Goal: Task Accomplishment & Management: Manage account settings

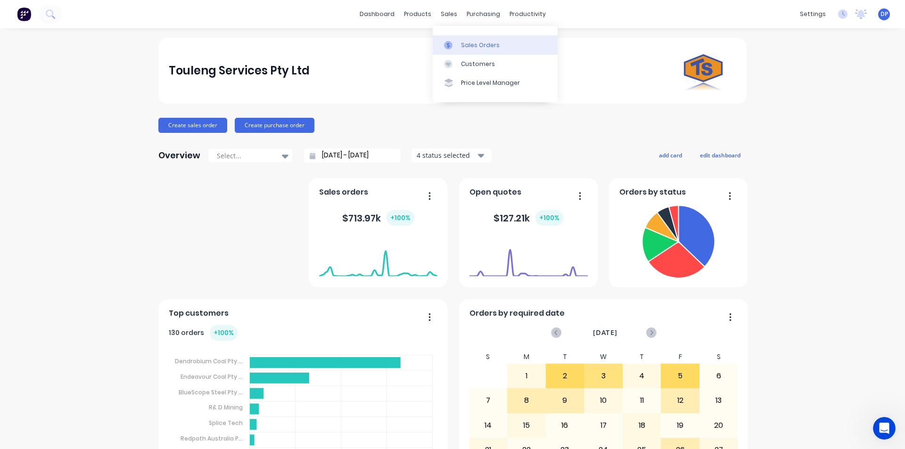
click at [487, 51] on link "Sales Orders" at bounding box center [495, 44] width 125 height 19
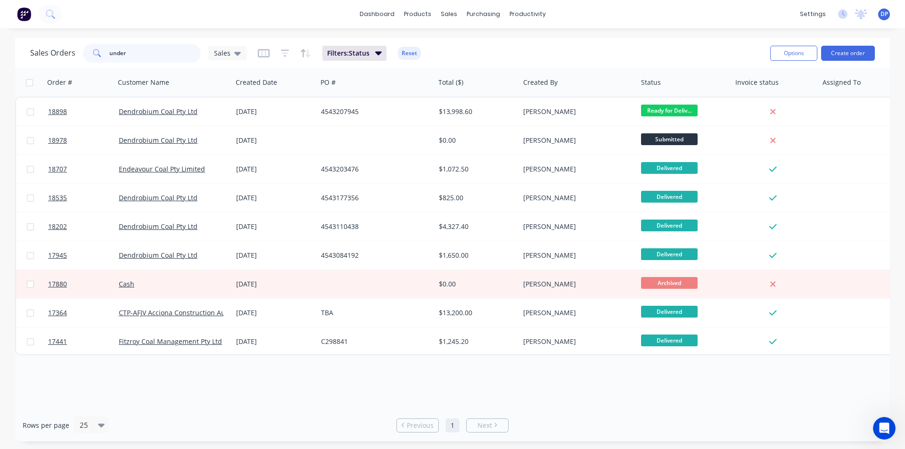
drag, startPoint x: 159, startPoint y: 53, endPoint x: 14, endPoint y: 57, distance: 144.7
click at [14, 57] on div "Sales Orders under Sales Filters: Status Reset Options Create order Order # Cus…" at bounding box center [452, 240] width 905 height 404
paste input "4543215261"
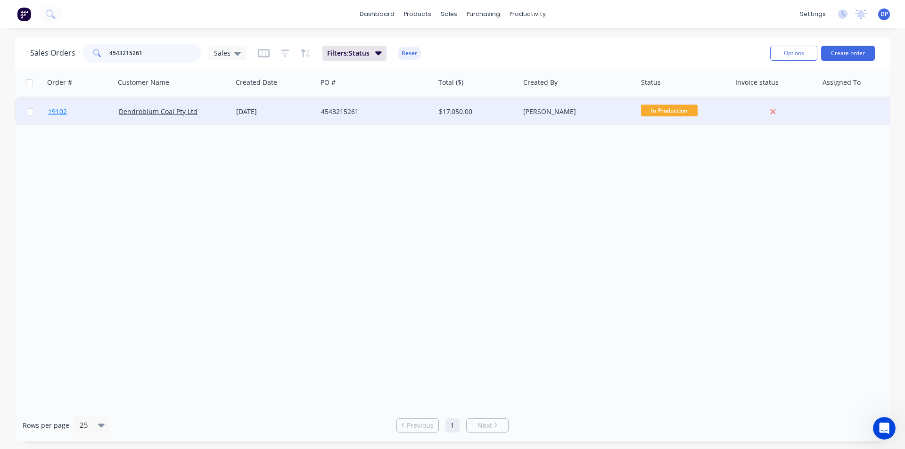
type input "4543215261"
click at [60, 111] on span "19102" at bounding box center [57, 111] width 19 height 9
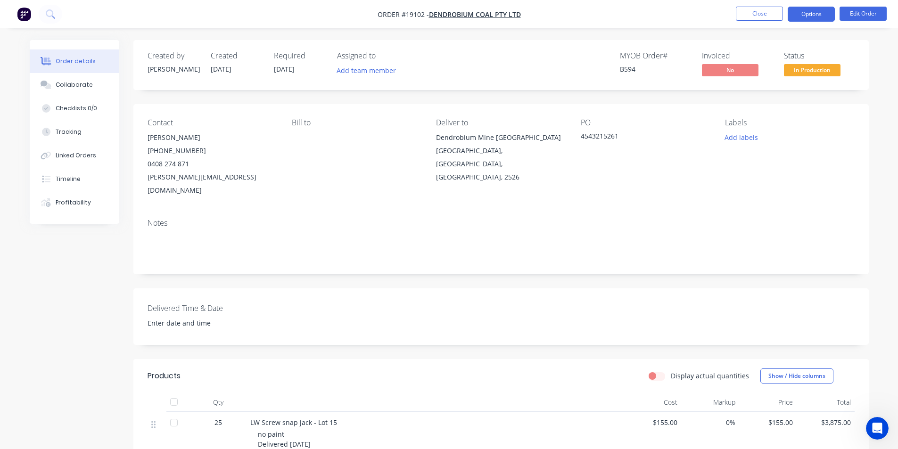
click at [799, 13] on button "Options" at bounding box center [810, 14] width 47 height 15
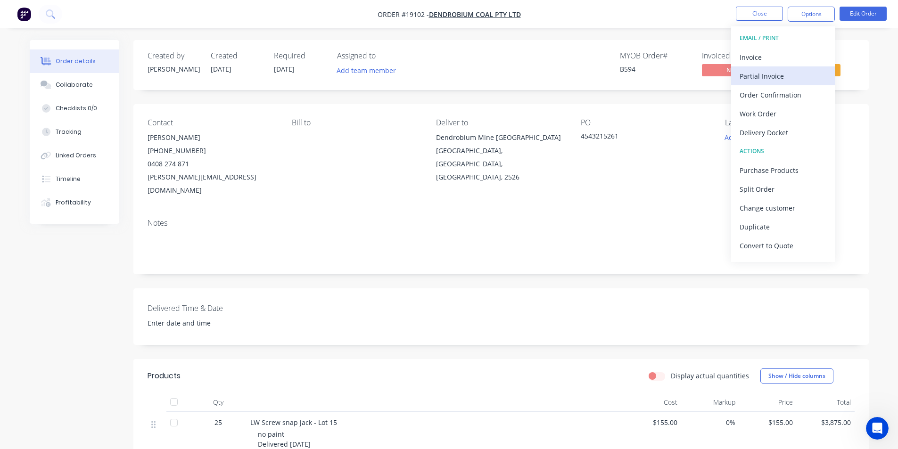
click at [777, 78] on div "Partial Invoice" at bounding box center [782, 76] width 87 height 14
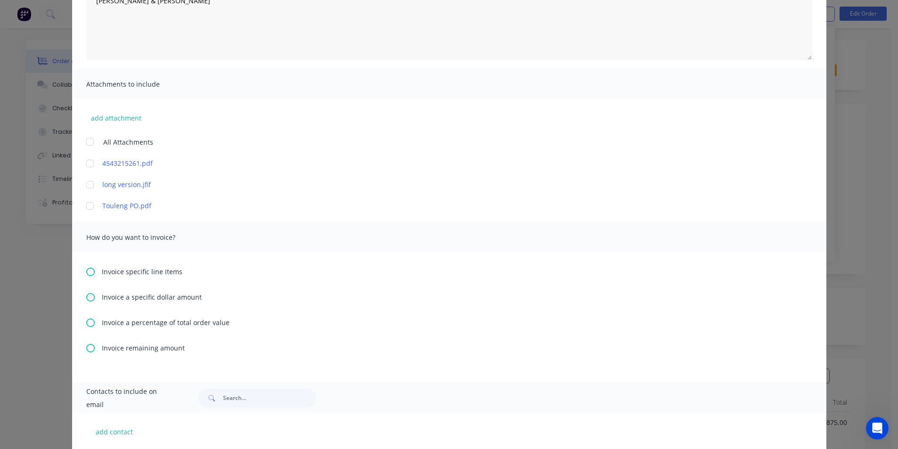
scroll to position [236, 0]
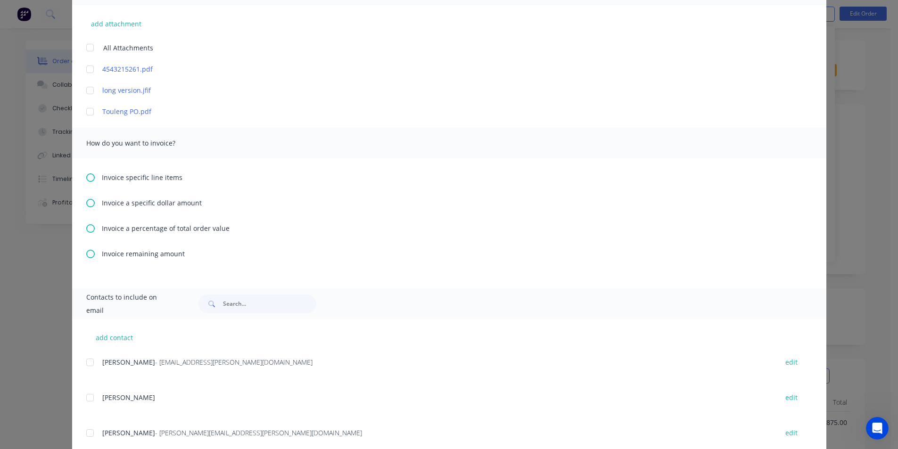
click at [86, 178] on icon at bounding box center [90, 177] width 8 height 8
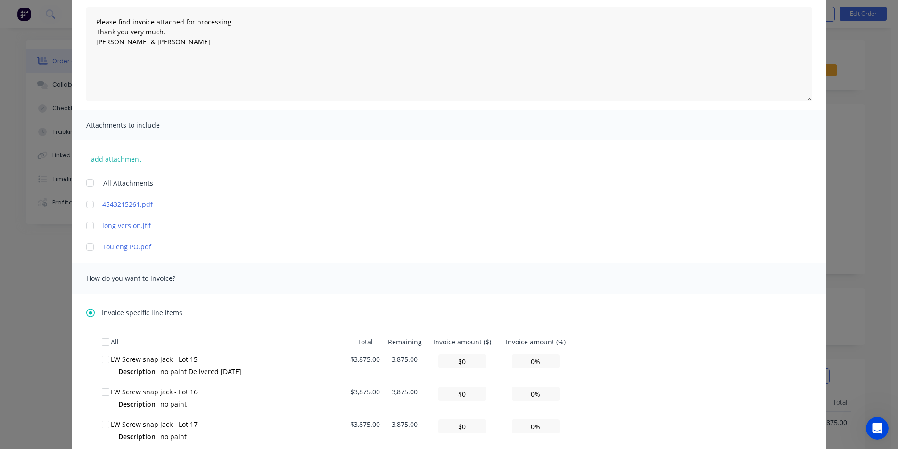
scroll to position [283, 0]
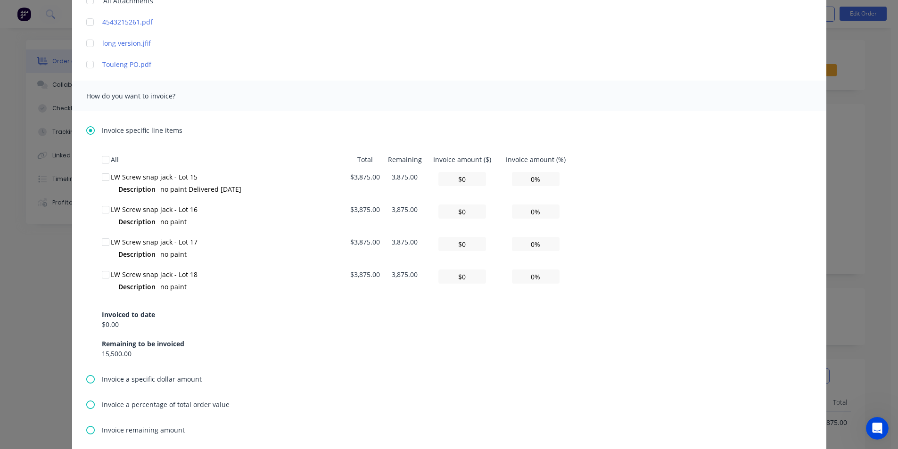
click at [101, 178] on div at bounding box center [105, 177] width 19 height 19
click at [512, 180] on input "0%" at bounding box center [536, 179] width 48 height 14
type textarea "Please find invoice attached for processing. Thank you very much. [PERSON_NAME]…"
type input "$387.50"
type input "10%"
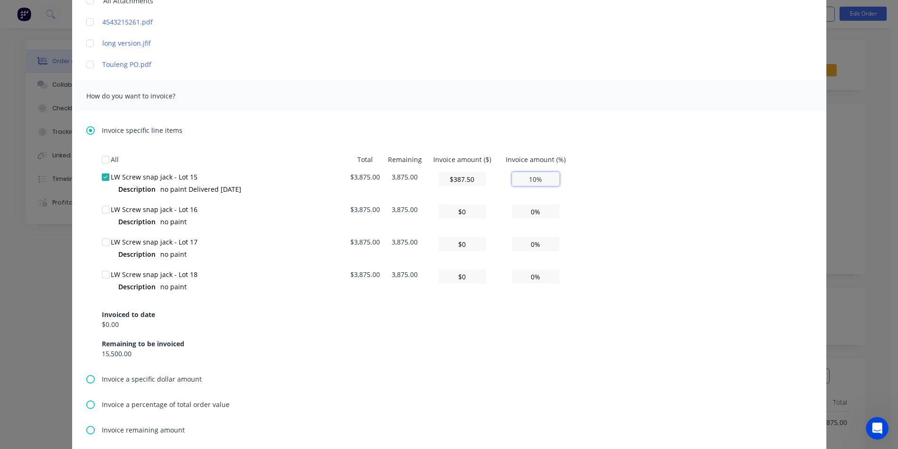
type textarea "Please find invoice attached for processing. Thank you very much. [PERSON_NAME]…"
type input "$3,875.00"
type input "100%"
click at [744, 103] on div "How do you want to invoice?" at bounding box center [449, 96] width 754 height 31
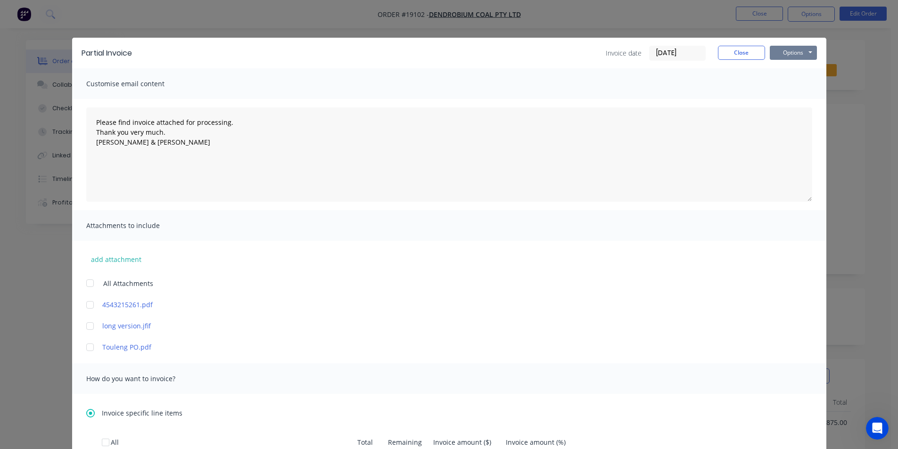
click at [801, 50] on button "Options" at bounding box center [792, 53] width 47 height 14
type textarea "Please find invoice attached for processing. Thank you very much. [PERSON_NAME]…"
click at [798, 82] on button "Print" at bounding box center [799, 85] width 60 height 16
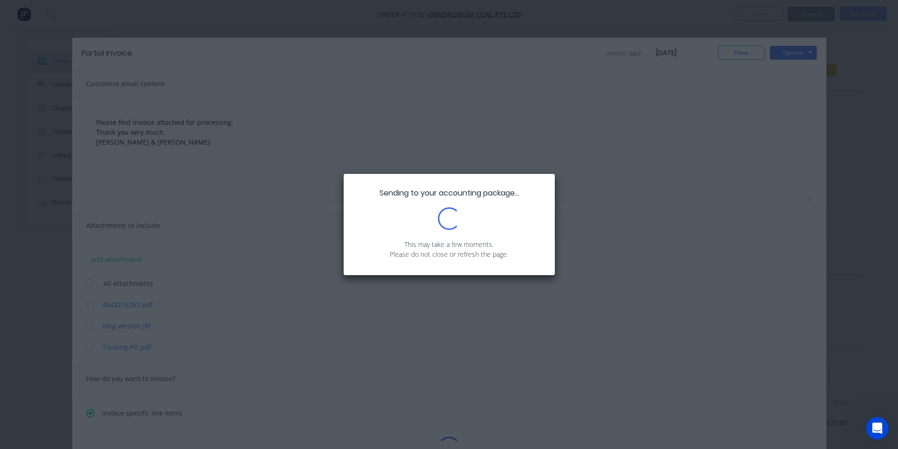
type textarea "Please find invoice attached for processing. Thank you very much. [PERSON_NAME]…"
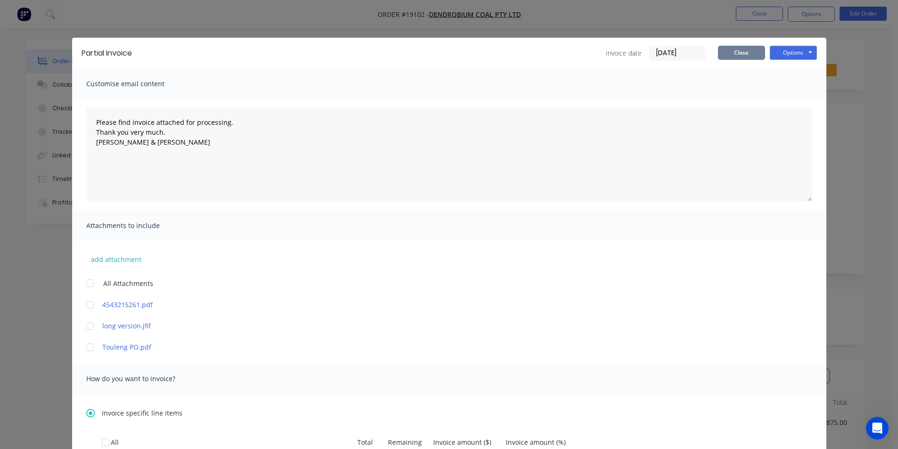
click at [738, 52] on button "Close" at bounding box center [741, 53] width 47 height 14
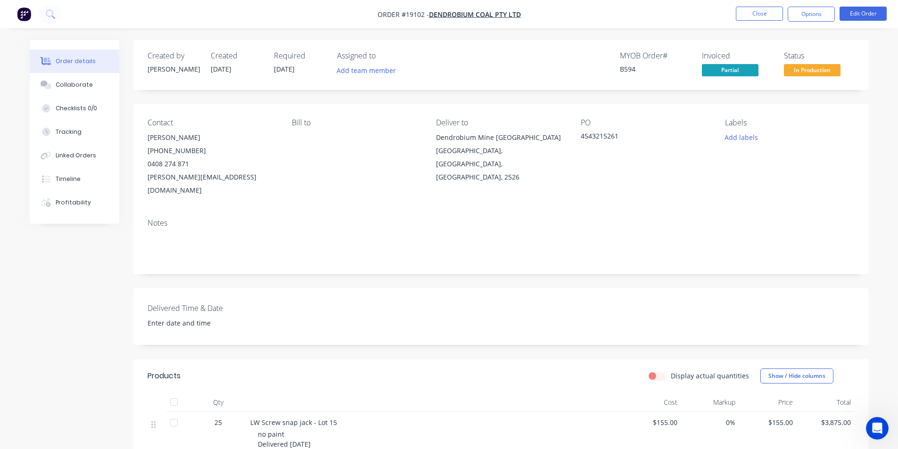
click at [24, 11] on img "button" at bounding box center [24, 14] width 14 height 14
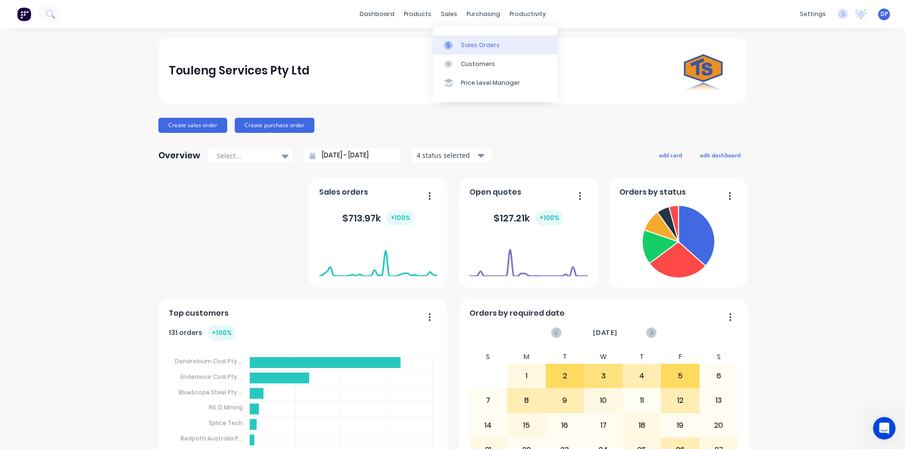
click at [474, 47] on div "Sales Orders" at bounding box center [480, 45] width 39 height 8
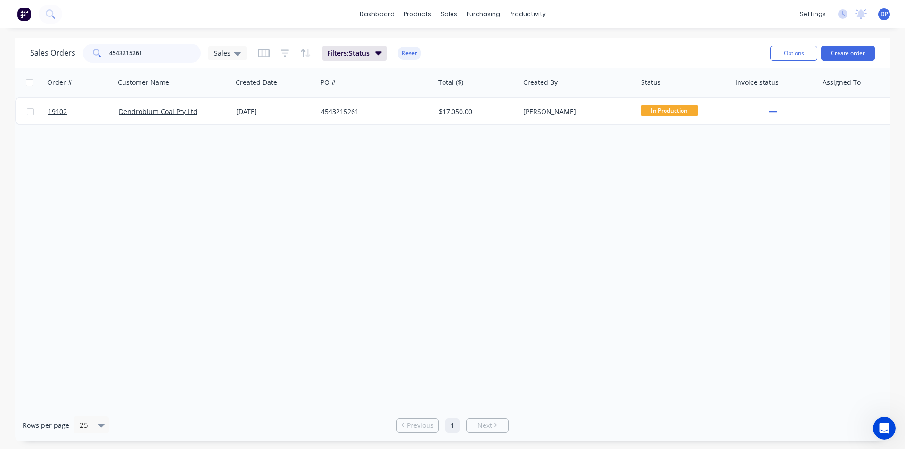
drag, startPoint x: 161, startPoint y: 61, endPoint x: 7, endPoint y: 57, distance: 154.1
click at [7, 57] on div "Sales Orders 4543215261 Sales Filters: Status Reset Options Create order Order …" at bounding box center [452, 240] width 905 height 404
paste input "4543215256"
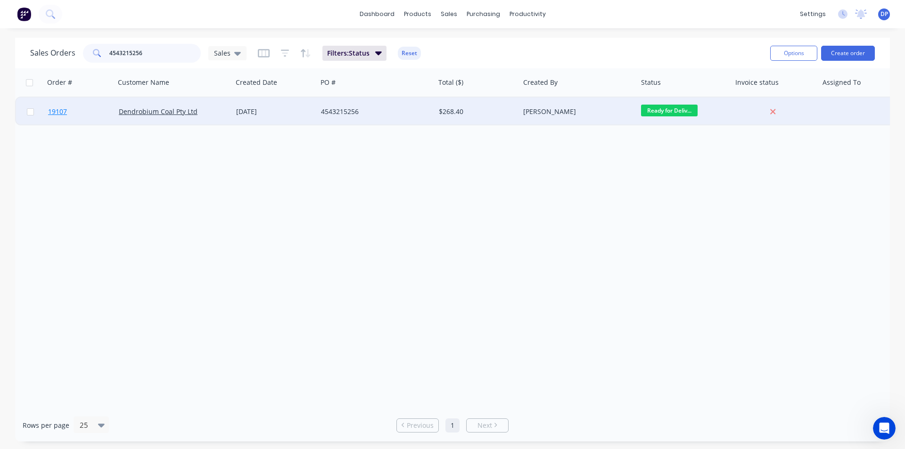
type input "4543215256"
click at [64, 114] on span "19107" at bounding box center [57, 111] width 19 height 9
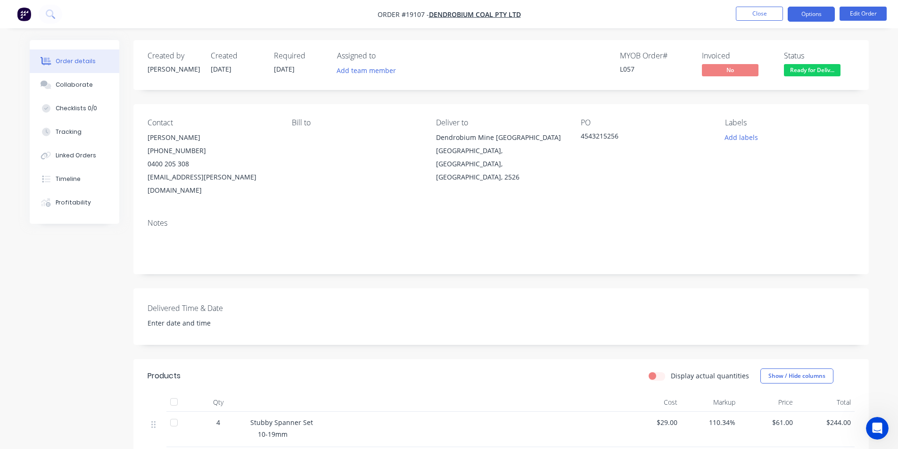
click at [822, 12] on button "Options" at bounding box center [810, 14] width 47 height 15
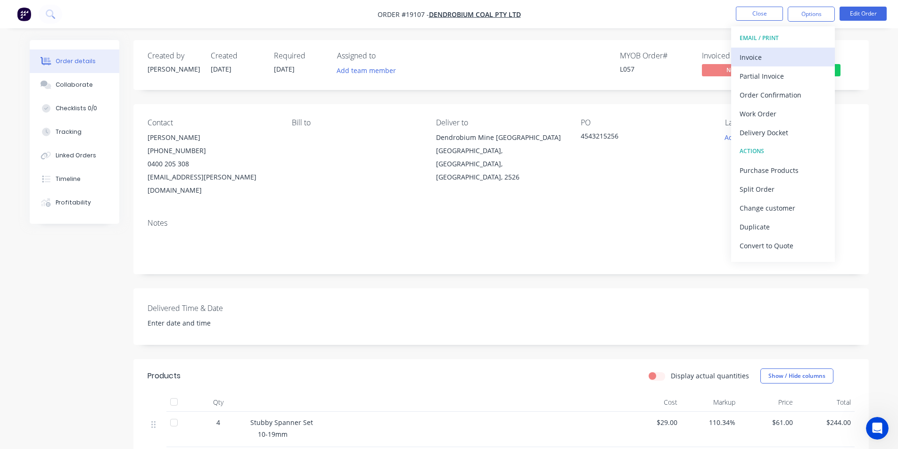
click at [782, 56] on div "Invoice" at bounding box center [782, 57] width 87 height 14
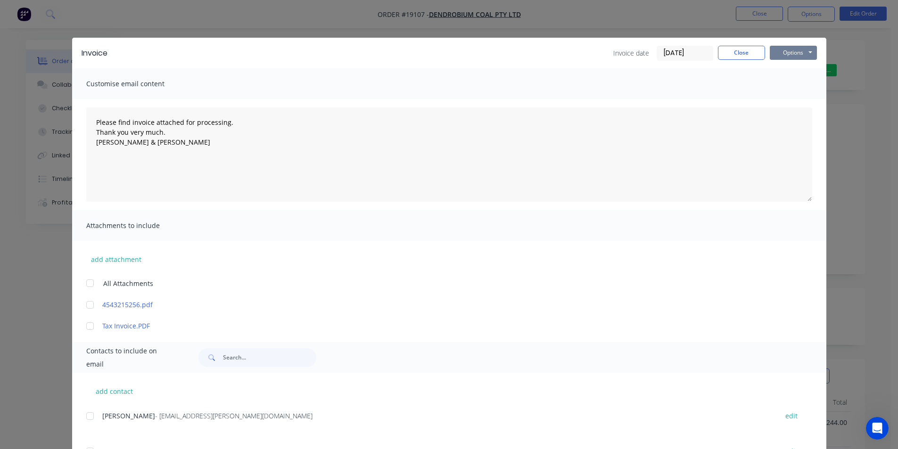
click at [787, 56] on button "Options" at bounding box center [792, 53] width 47 height 14
click at [803, 86] on button "Print" at bounding box center [799, 85] width 60 height 16
type textarea "Please find invoice attached for processing. Thank you very much. [PERSON_NAME]…"
click at [731, 55] on button "Close" at bounding box center [741, 53] width 47 height 14
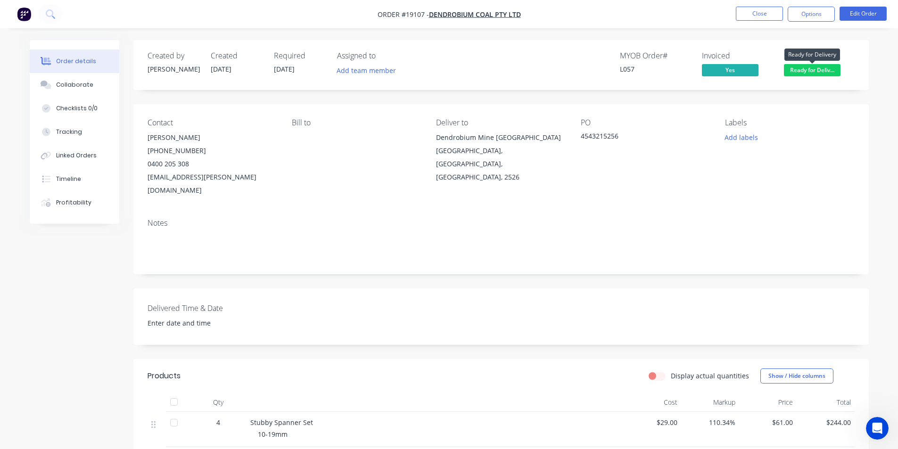
click at [819, 73] on span "Ready for Deliv..." at bounding box center [812, 70] width 57 height 12
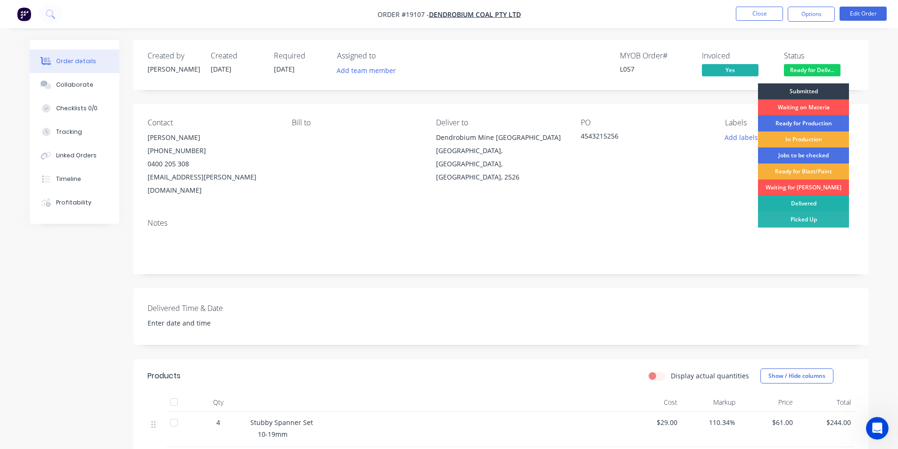
click at [803, 199] on div "Delivered" at bounding box center [803, 204] width 91 height 16
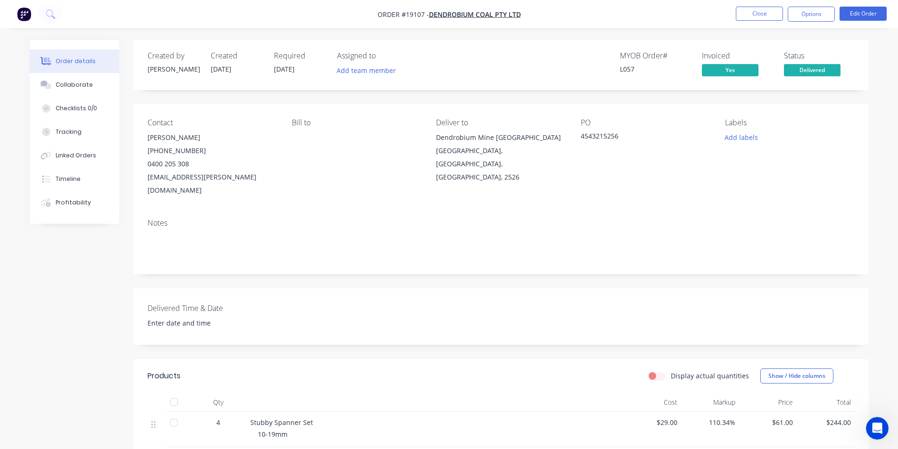
click at [32, 14] on button "button" at bounding box center [24, 14] width 20 height 15
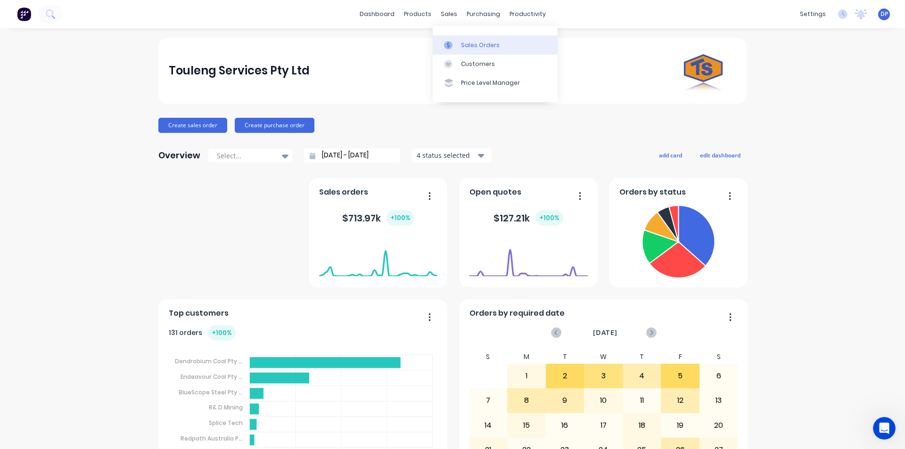
click at [468, 40] on link "Sales Orders" at bounding box center [495, 44] width 125 height 19
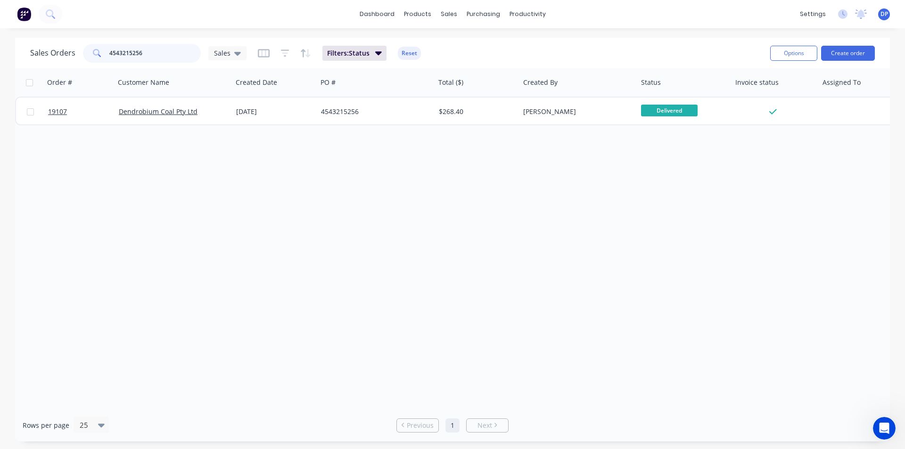
drag, startPoint x: 97, startPoint y: 61, endPoint x: 50, endPoint y: 62, distance: 46.2
click at [50, 62] on div "Sales Orders 4543215256 Sales" at bounding box center [138, 53] width 216 height 19
paste input "4543211892"
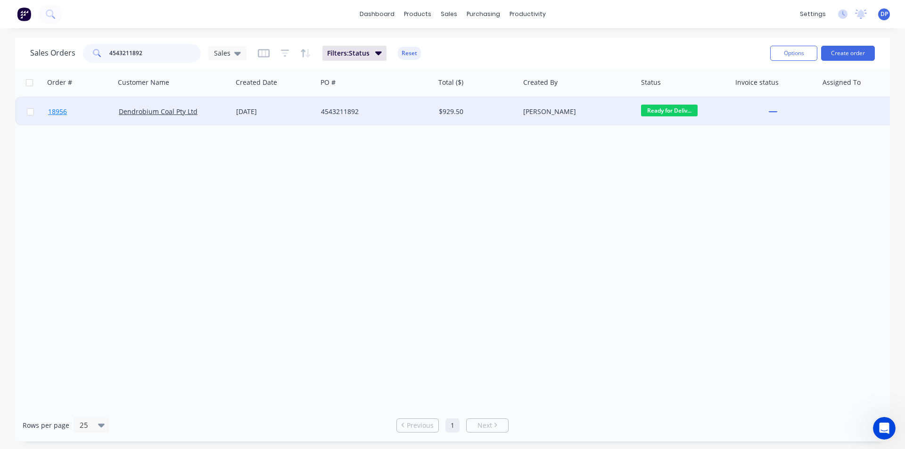
type input "4543211892"
click at [51, 112] on span "18956" at bounding box center [57, 111] width 19 height 9
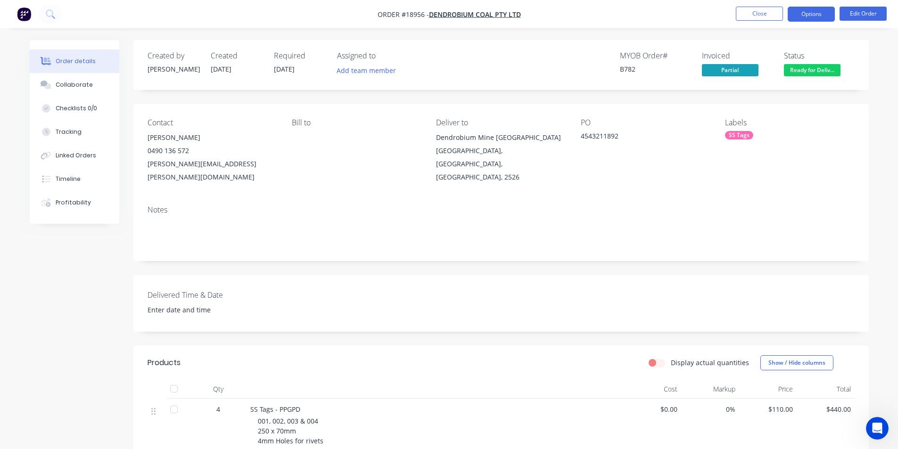
click at [817, 12] on button "Options" at bounding box center [810, 14] width 47 height 15
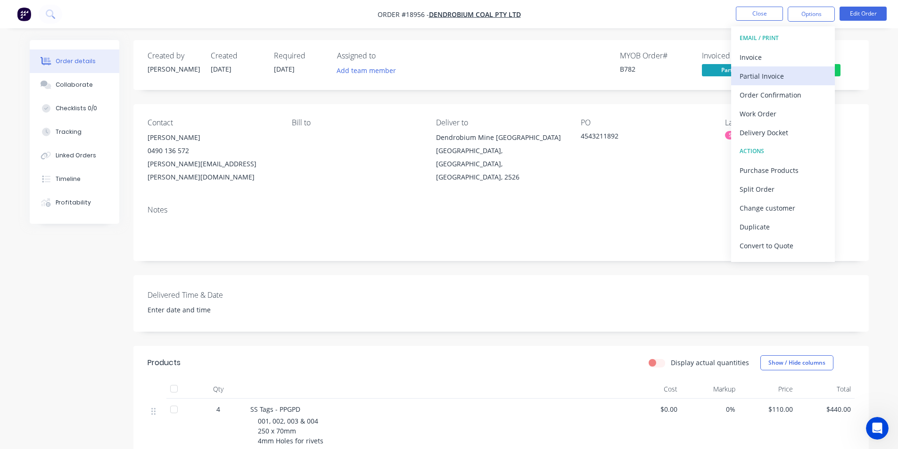
click at [791, 70] on div "Partial Invoice" at bounding box center [782, 76] width 87 height 14
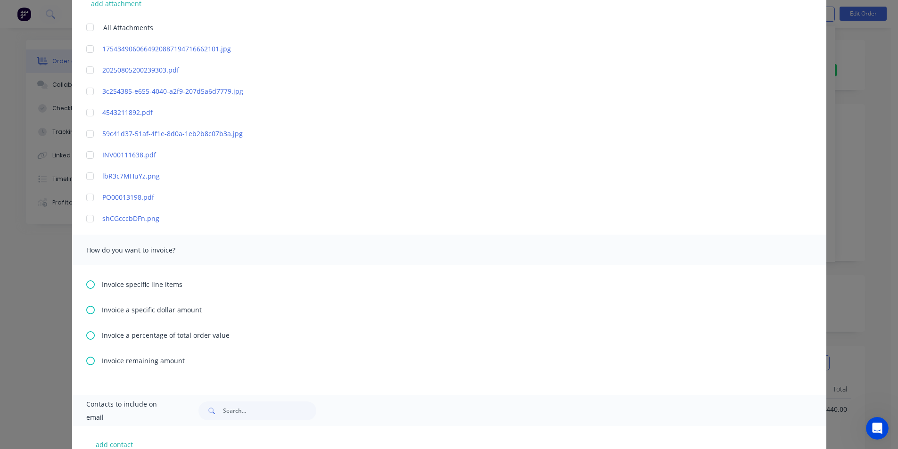
scroll to position [283, 0]
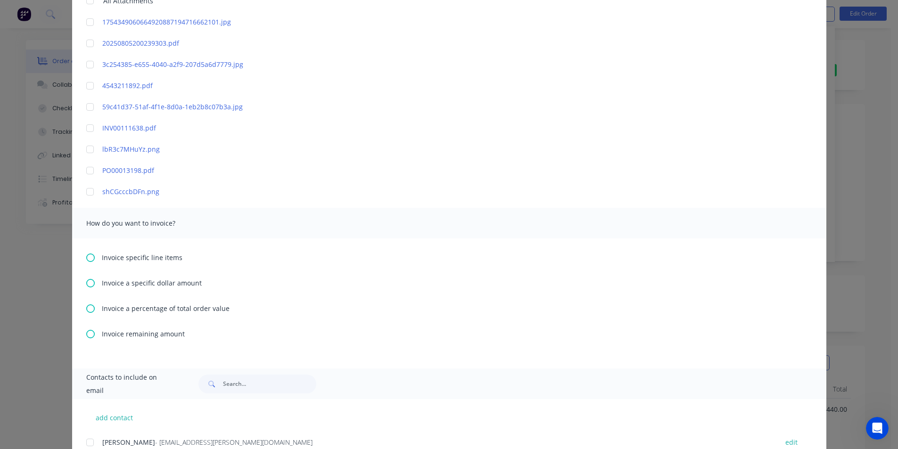
click at [91, 258] on div "Invoice specific line items" at bounding box center [449, 258] width 726 height 10
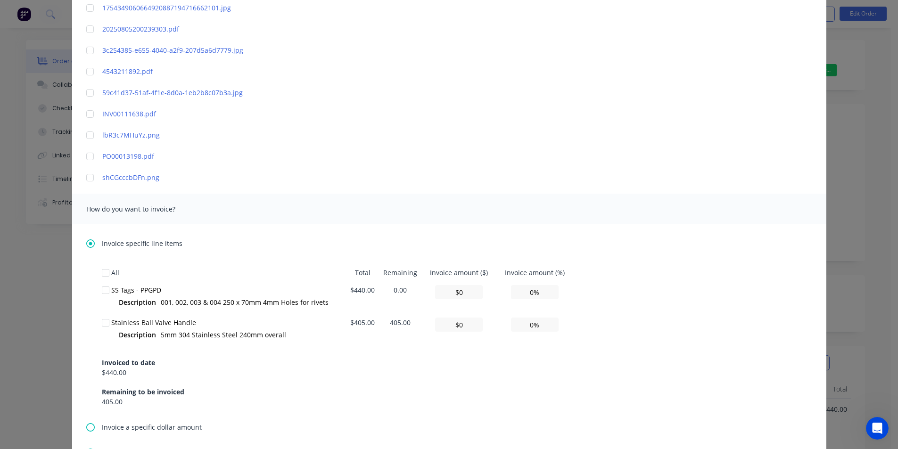
scroll to position [377, 0]
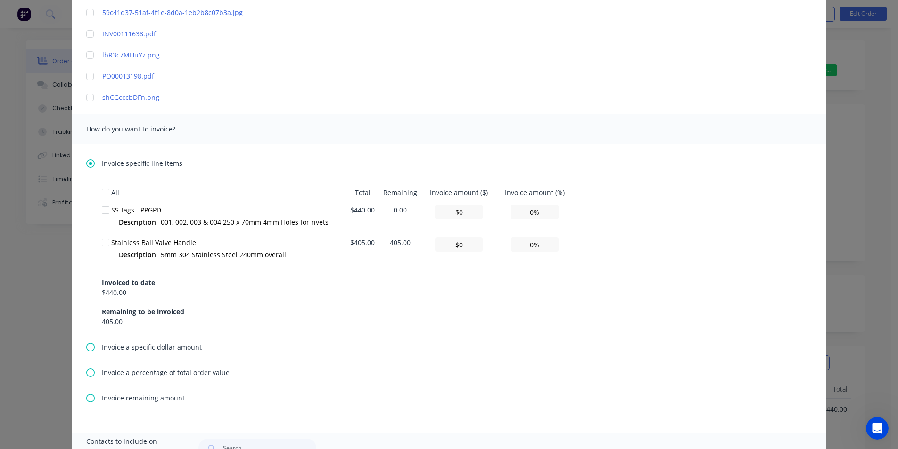
click at [99, 239] on div at bounding box center [105, 242] width 19 height 19
click at [517, 246] on input "0%" at bounding box center [535, 244] width 48 height 14
type textarea "Please find invoice attached for processing. Thank you very much. [PERSON_NAME]…"
type input "$40.50"
type input "10%"
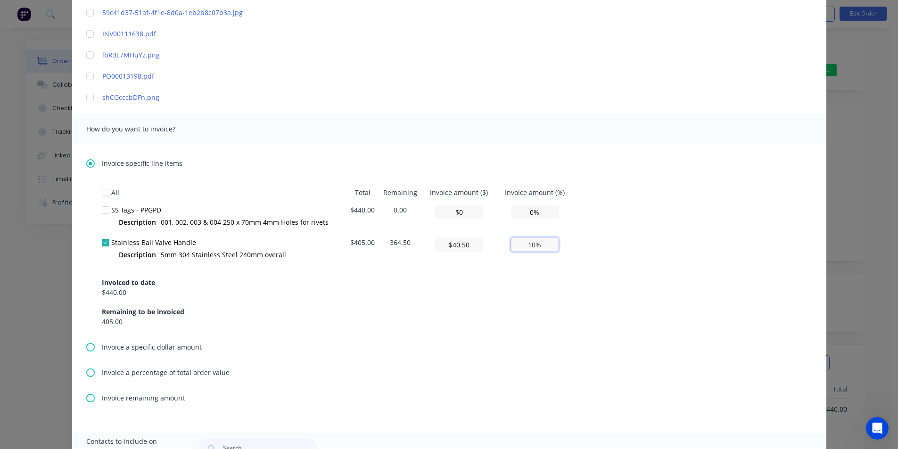
type textarea "Please find invoice attached for processing. Thank you very much. [PERSON_NAME]…"
type input "$405.00"
type input "100%"
click at [635, 241] on div "All Total Remaining Invoice amount ($) Invoice amount (%) SS Tags - PPGPD Descr…" at bounding box center [449, 255] width 694 height 143
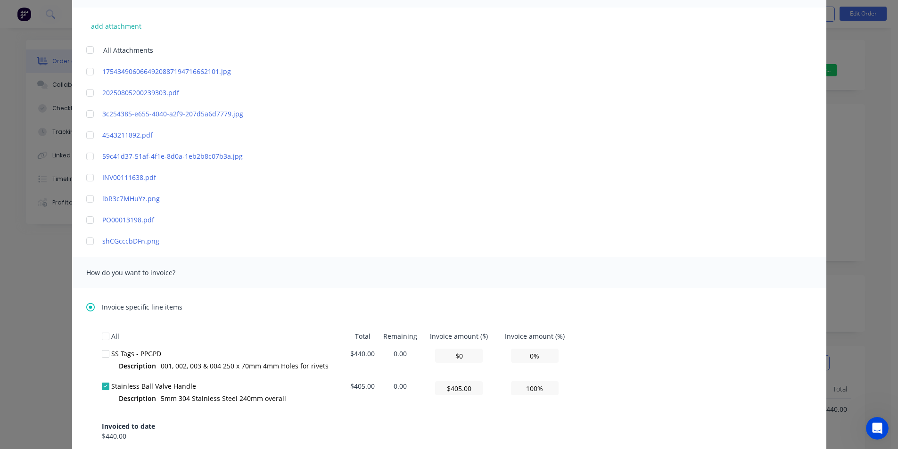
scroll to position [47, 0]
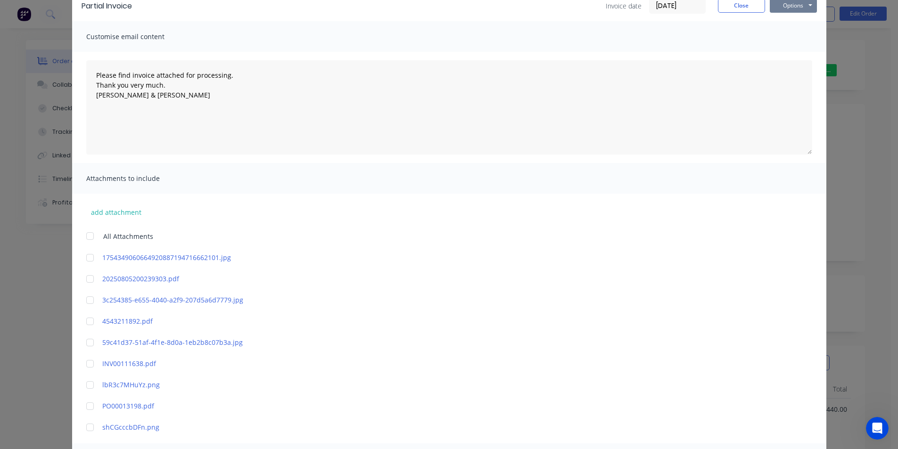
click at [791, 11] on button "Options" at bounding box center [792, 6] width 47 height 14
type textarea "Please find invoice attached for processing. Thank you very much. [PERSON_NAME]…"
click at [794, 34] on button "Print" at bounding box center [799, 38] width 60 height 16
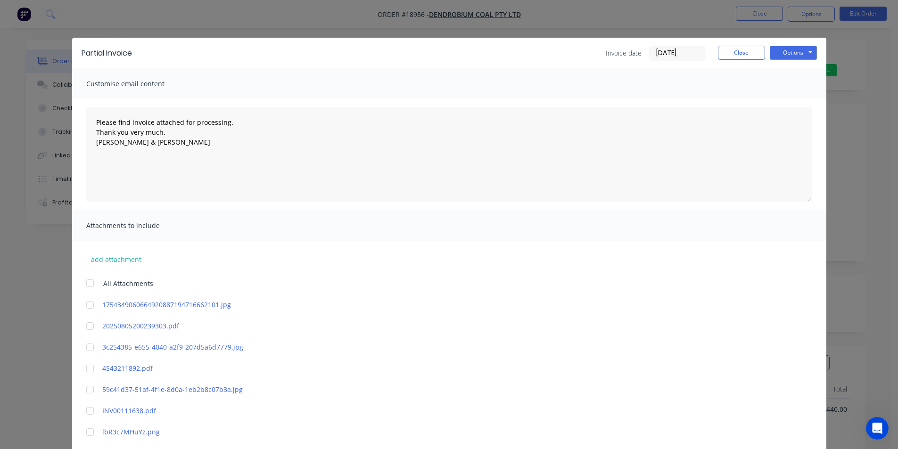
type textarea "Please find invoice attached for processing. Thank you very much. [PERSON_NAME]…"
click at [746, 49] on button "Close" at bounding box center [741, 53] width 47 height 14
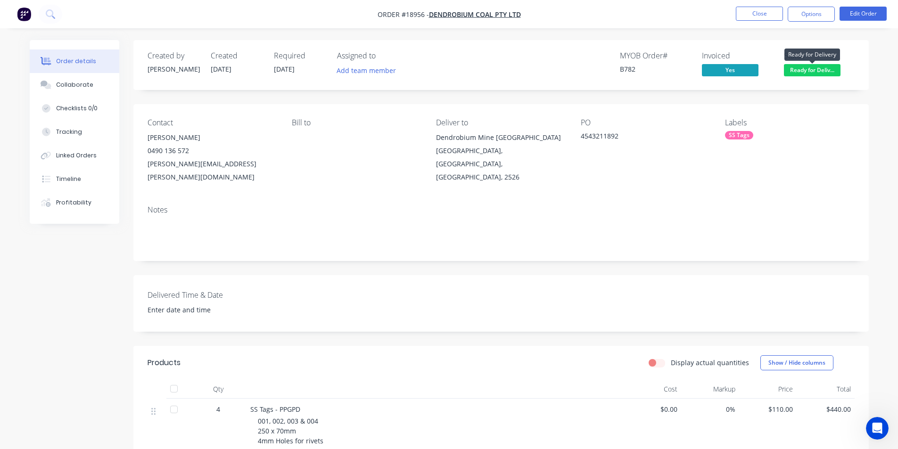
click at [829, 65] on span "Ready for Deliv..." at bounding box center [812, 70] width 57 height 12
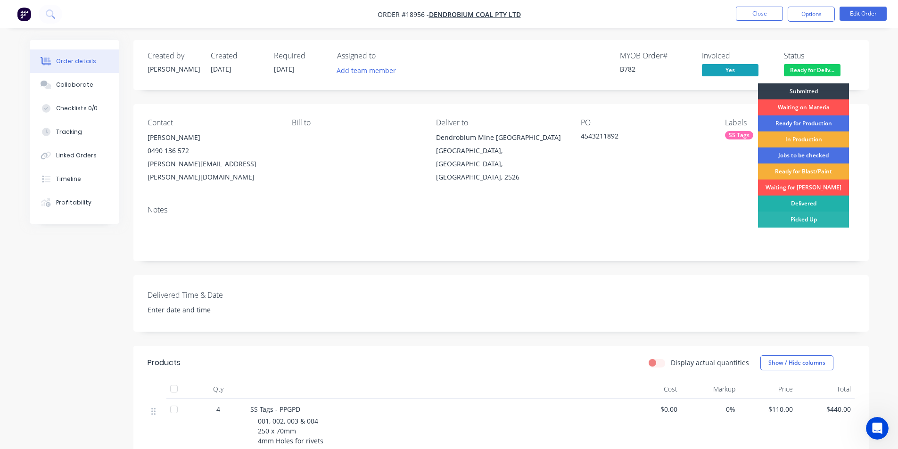
click at [802, 204] on div "Delivered" at bounding box center [803, 204] width 91 height 16
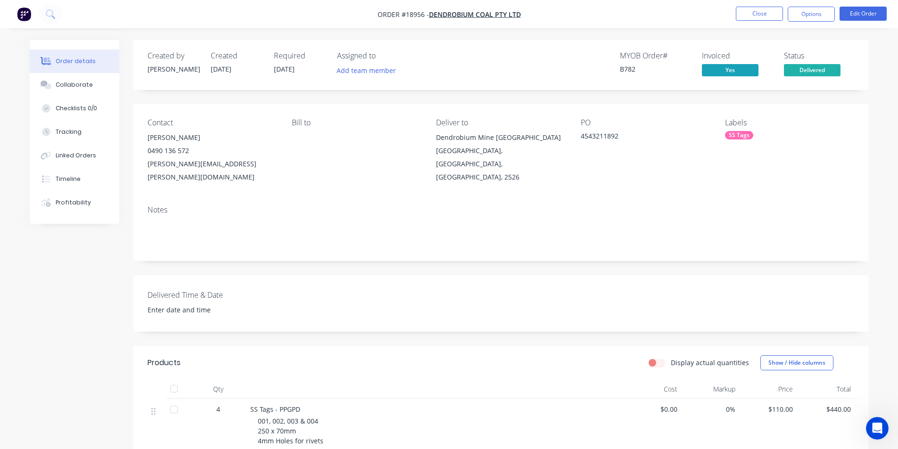
click at [31, 11] on button "button" at bounding box center [24, 14] width 20 height 15
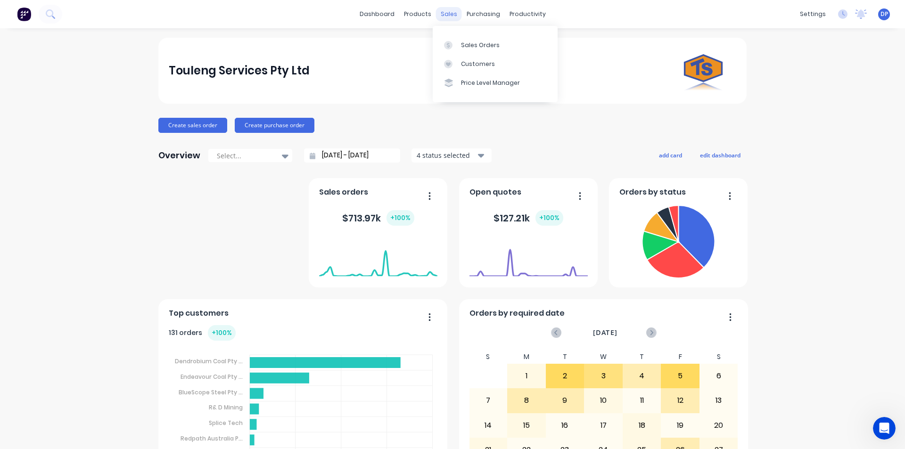
drag, startPoint x: 439, startPoint y: 13, endPoint x: 445, endPoint y: 13, distance: 6.1
click at [440, 13] on div "sales" at bounding box center [449, 14] width 26 height 14
click at [477, 49] on link "Sales Orders" at bounding box center [495, 44] width 125 height 19
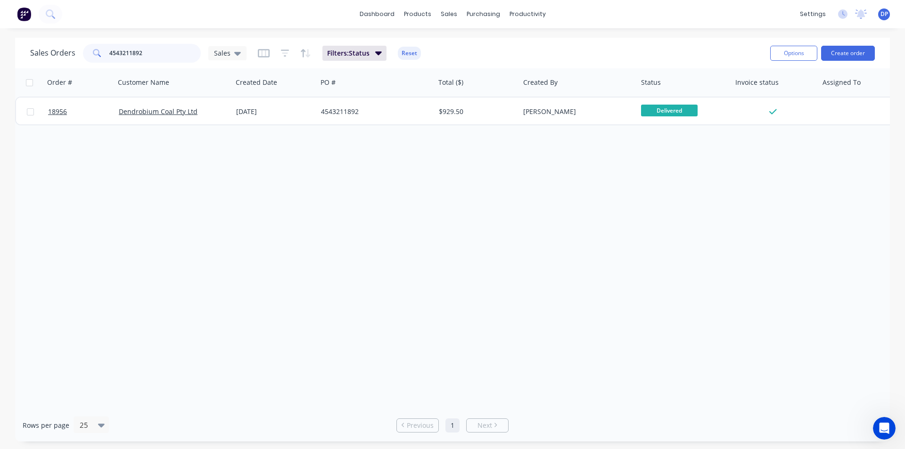
click at [76, 62] on div "Sales Orders 4543211892 Sales" at bounding box center [138, 53] width 216 height 19
paste input "4543207026"
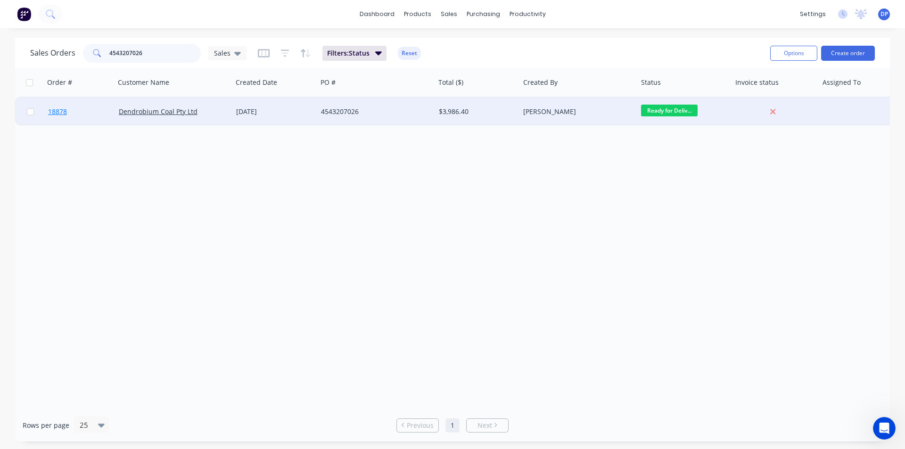
type input "4543207026"
click at [57, 111] on span "18878" at bounding box center [57, 111] width 19 height 9
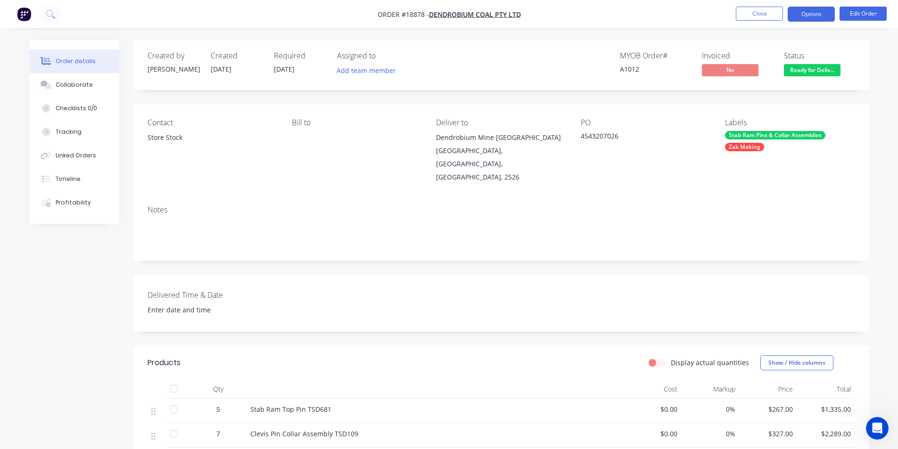
drag, startPoint x: 818, startPoint y: 12, endPoint x: 819, endPoint y: 19, distance: 7.1
click at [819, 12] on button "Options" at bounding box center [810, 14] width 47 height 15
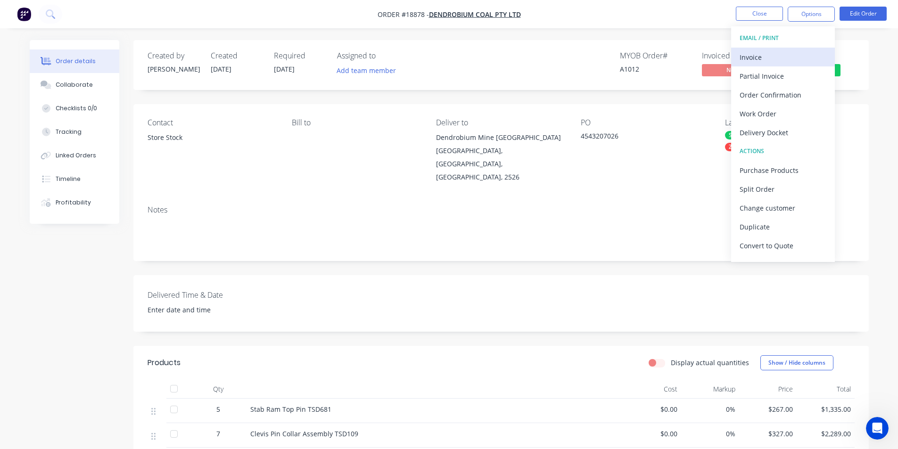
click at [769, 56] on div "Invoice" at bounding box center [782, 57] width 87 height 14
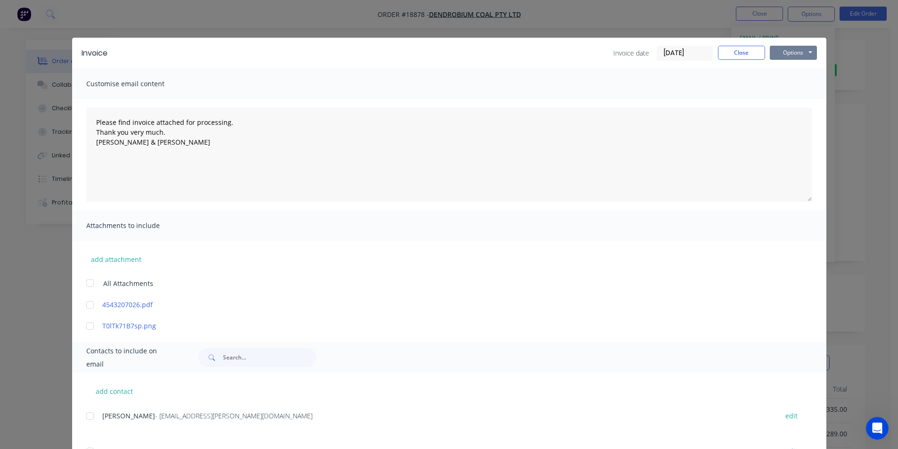
click at [796, 55] on button "Options" at bounding box center [792, 53] width 47 height 14
click at [799, 87] on button "Print" at bounding box center [799, 85] width 60 height 16
type textarea "Please find invoice attached for processing. Thank you very much. [PERSON_NAME]…"
click at [752, 59] on button "Close" at bounding box center [741, 53] width 47 height 14
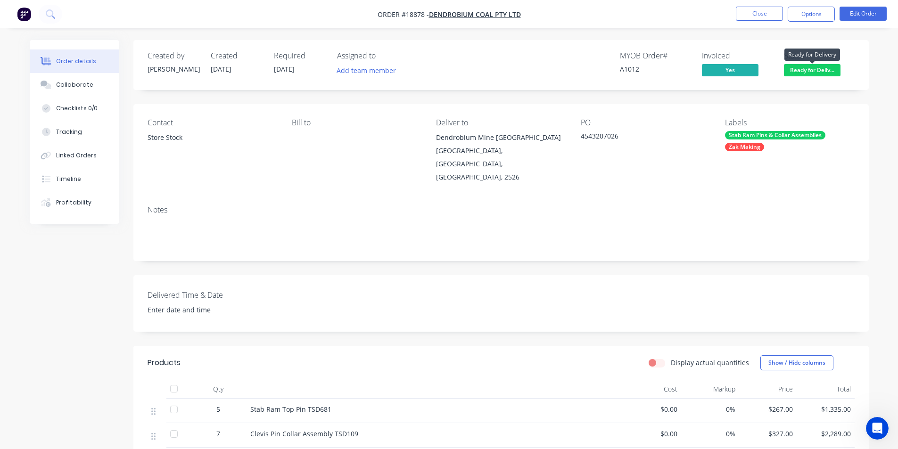
click at [806, 68] on span "Ready for Deliv..." at bounding box center [812, 70] width 57 height 12
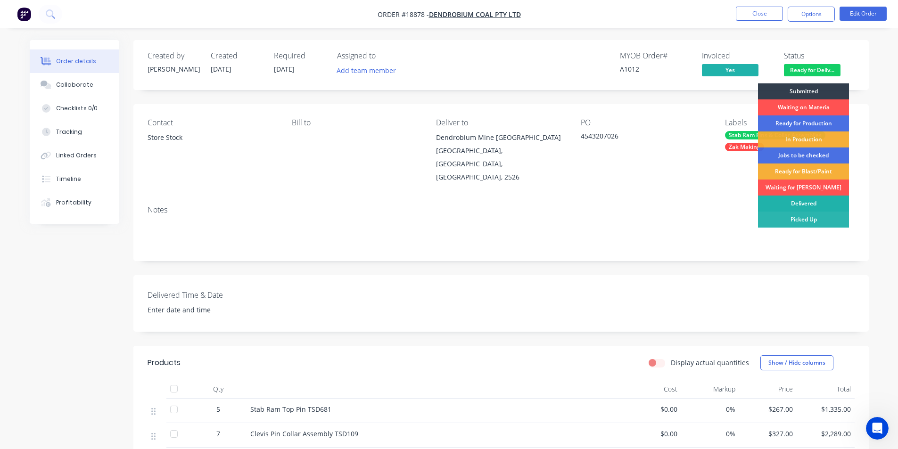
click at [810, 202] on div "Delivered" at bounding box center [803, 204] width 91 height 16
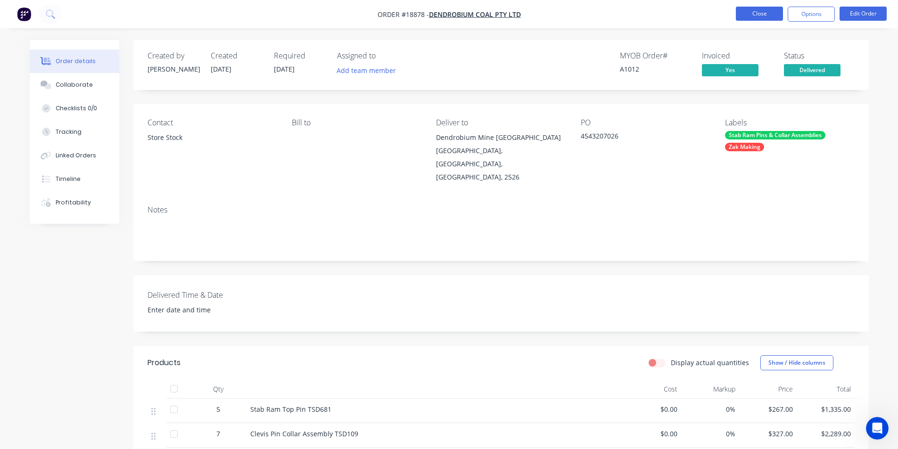
click at [779, 15] on button "Close" at bounding box center [758, 14] width 47 height 14
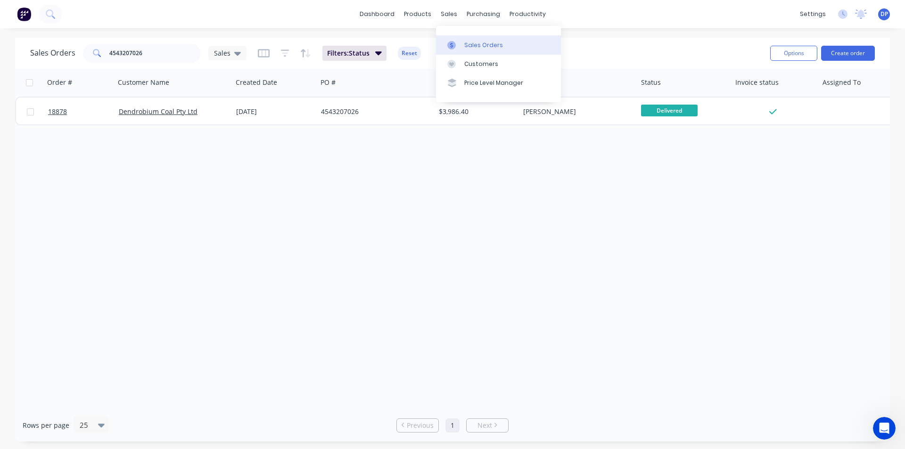
click at [471, 43] on div "Sales Orders" at bounding box center [483, 45] width 39 height 8
drag, startPoint x: 158, startPoint y: 55, endPoint x: 24, endPoint y: 58, distance: 134.8
click at [24, 58] on div "Sales Orders 4543207026 Sales Filters: Status Reset Options Create order" at bounding box center [452, 53] width 874 height 31
paste input "4543215213"
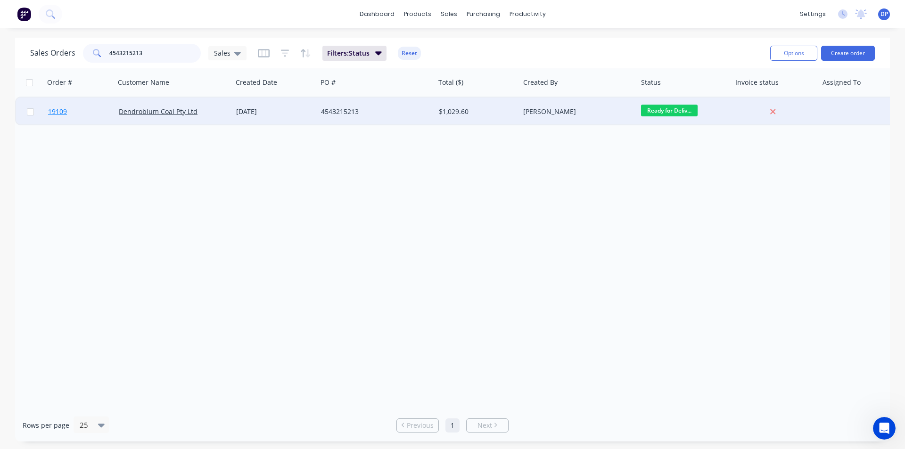
type input "4543215213"
click at [56, 110] on span "19109" at bounding box center [57, 111] width 19 height 9
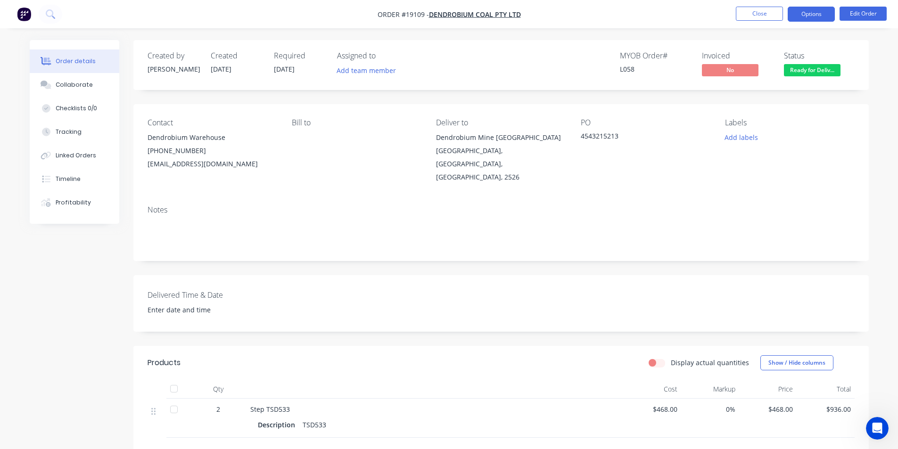
click at [815, 11] on button "Options" at bounding box center [810, 14] width 47 height 15
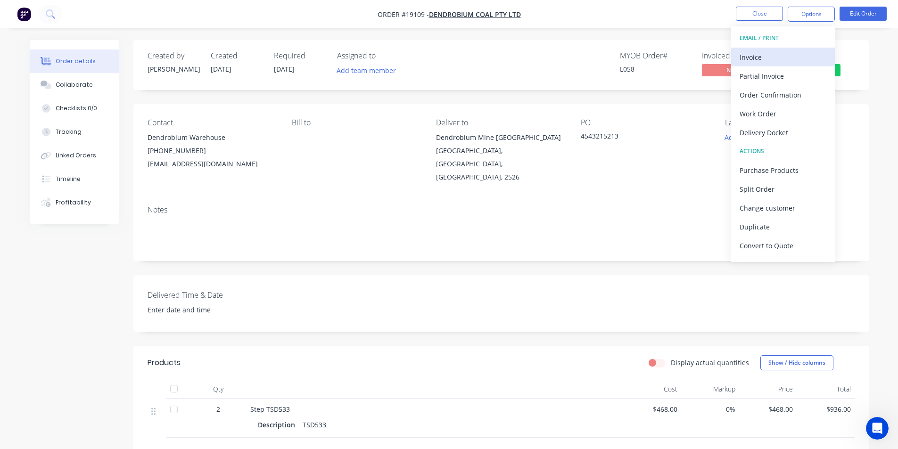
click at [781, 49] on button "Invoice" at bounding box center [783, 57] width 104 height 19
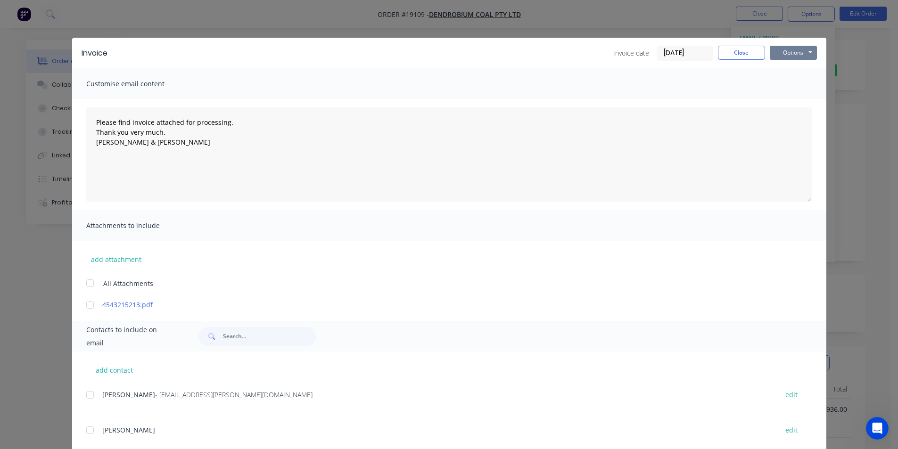
click at [794, 48] on button "Options" at bounding box center [792, 53] width 47 height 14
click at [796, 81] on button "Print" at bounding box center [799, 85] width 60 height 16
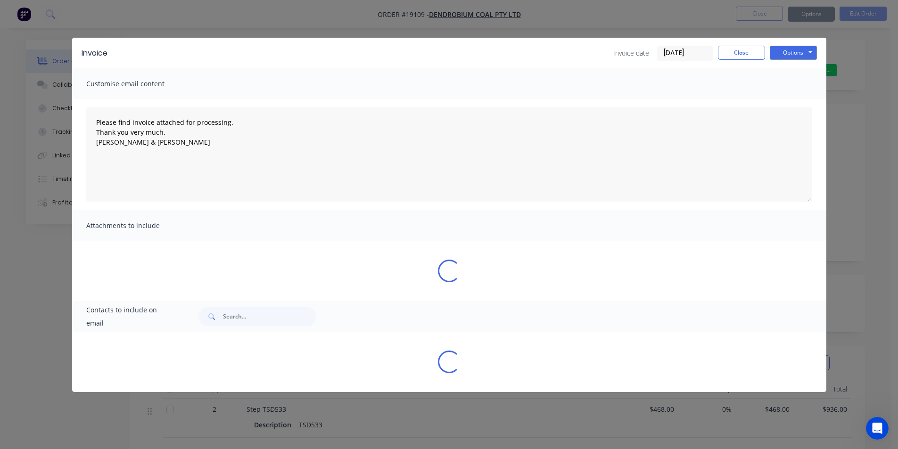
type textarea "Please find invoice attached for processing. Thank you very much. [PERSON_NAME]…"
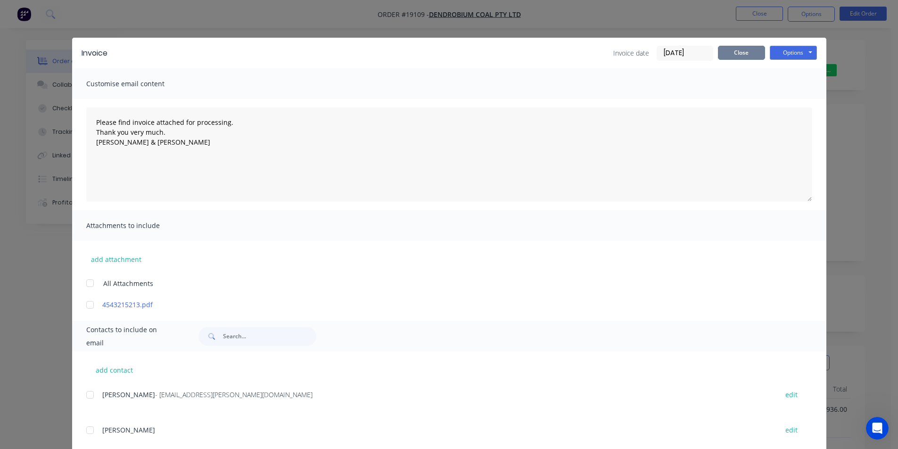
click at [718, 56] on button "Close" at bounding box center [741, 53] width 47 height 14
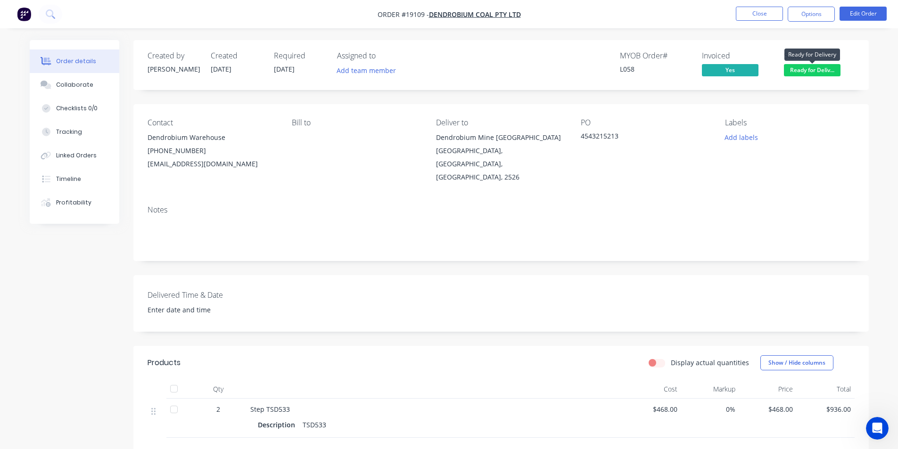
click at [835, 71] on span "Ready for Deliv..." at bounding box center [812, 70] width 57 height 12
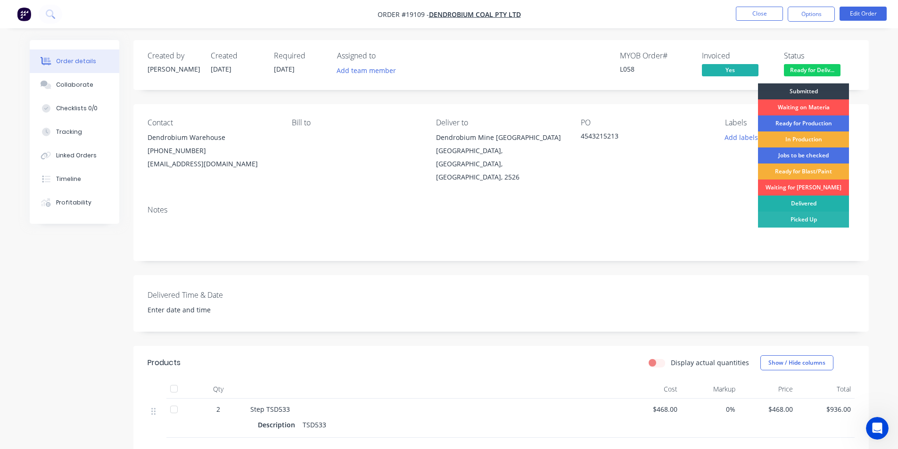
click at [817, 200] on div "Delivered" at bounding box center [803, 204] width 91 height 16
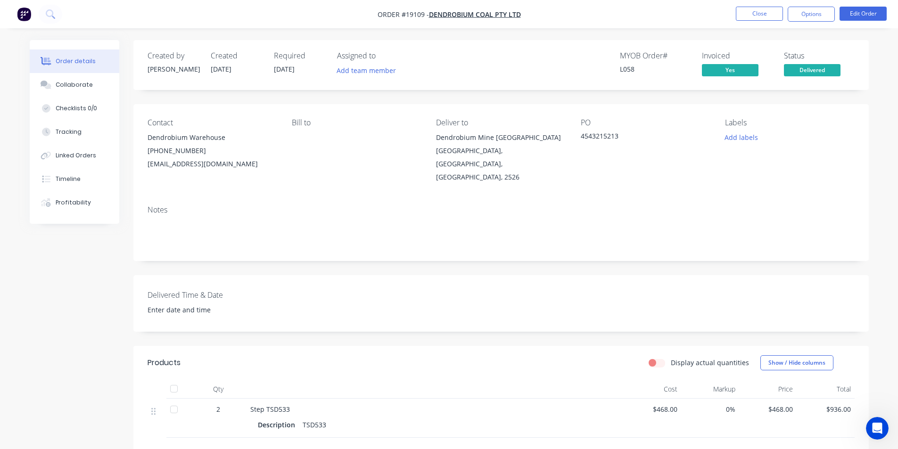
click at [27, 14] on img "button" at bounding box center [24, 14] width 14 height 14
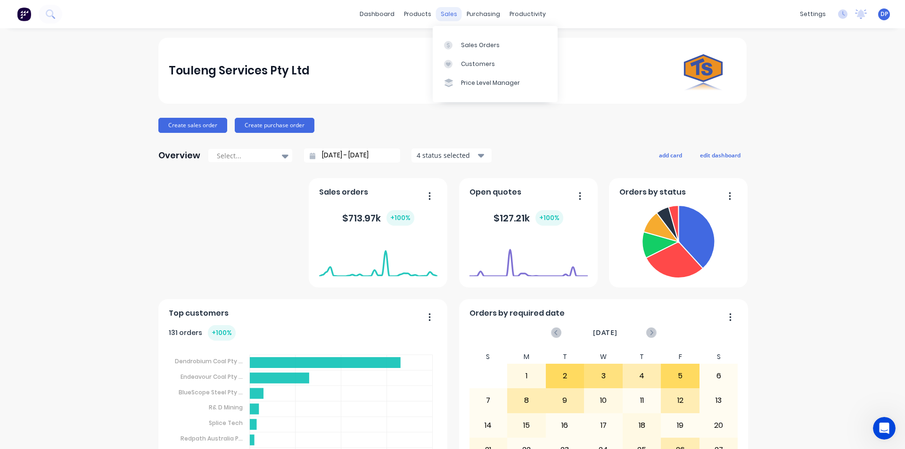
click at [444, 15] on div "sales" at bounding box center [449, 14] width 26 height 14
click at [490, 47] on div "Sales Orders" at bounding box center [480, 45] width 39 height 8
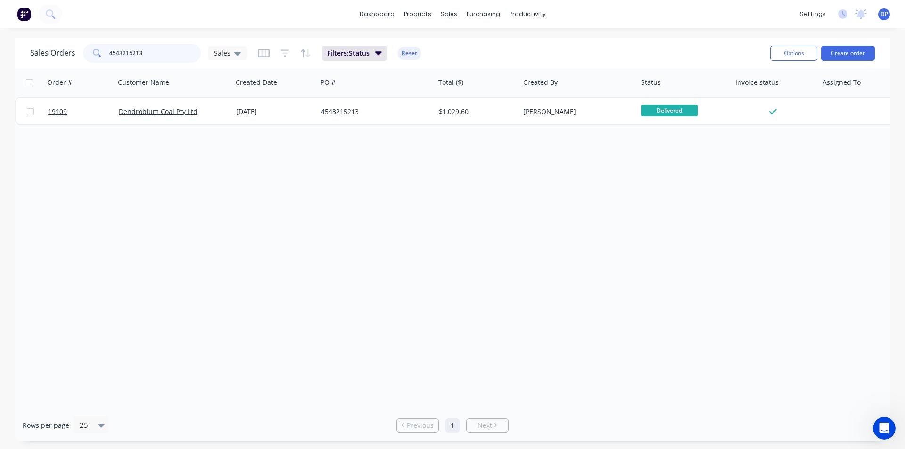
drag, startPoint x: 154, startPoint y: 53, endPoint x: 11, endPoint y: 53, distance: 142.3
click at [11, 53] on div "Sales Orders 4543215213 Sales Filters: Status Reset Options Create order Order …" at bounding box center [452, 240] width 905 height 404
paste input "4543207945"
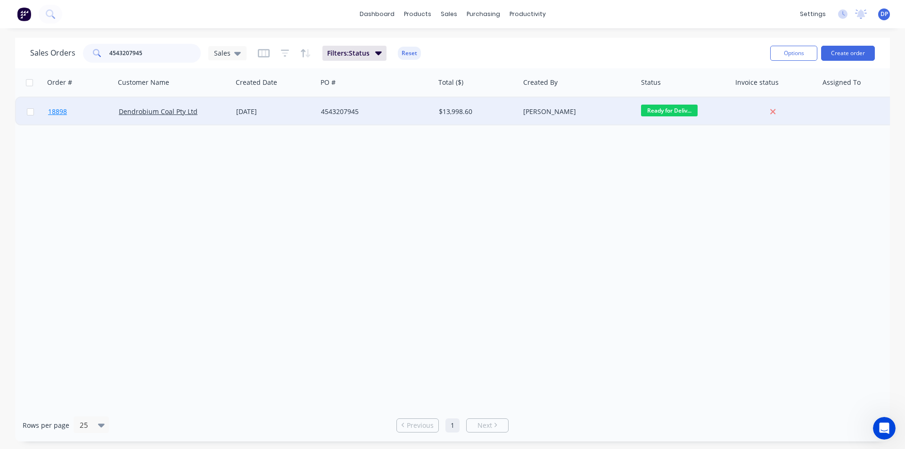
type input "4543207945"
click at [58, 110] on span "18898" at bounding box center [57, 111] width 19 height 9
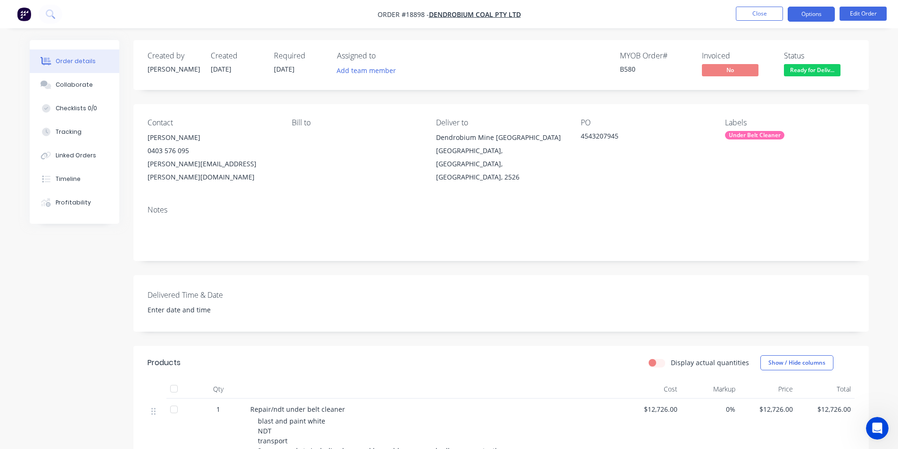
click at [819, 12] on button "Options" at bounding box center [810, 14] width 47 height 15
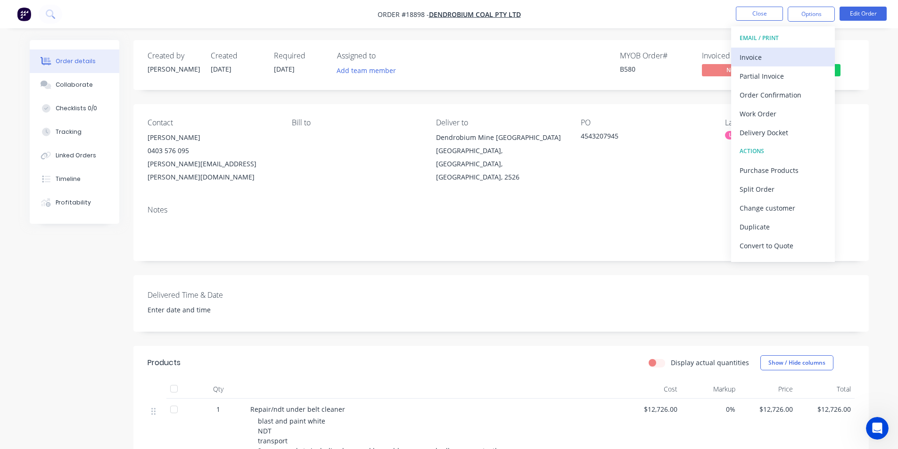
click at [761, 62] on div "Invoice" at bounding box center [782, 57] width 87 height 14
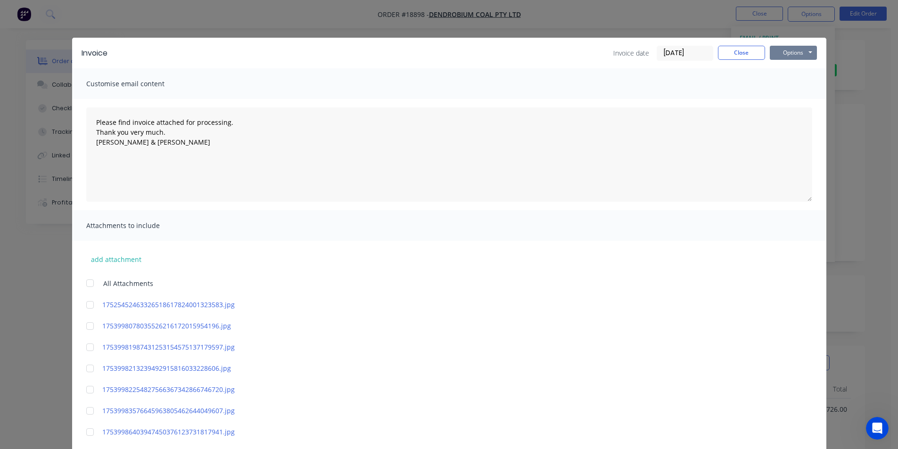
click at [800, 52] on button "Options" at bounding box center [792, 53] width 47 height 14
click at [792, 89] on button "Print" at bounding box center [799, 85] width 60 height 16
type textarea "Please find invoice attached for processing. Thank you very much. [PERSON_NAME]…"
click at [748, 55] on button "Close" at bounding box center [741, 53] width 47 height 14
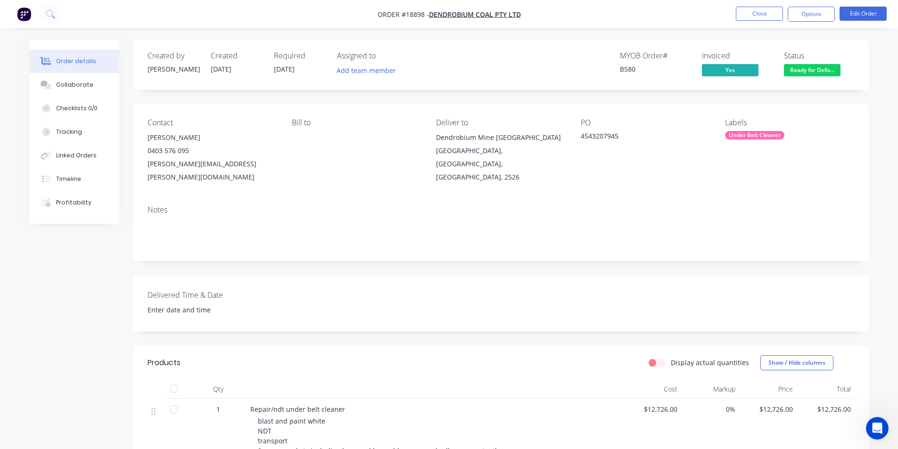
click at [806, 69] on span "Ready for Deliv..." at bounding box center [812, 70] width 57 height 12
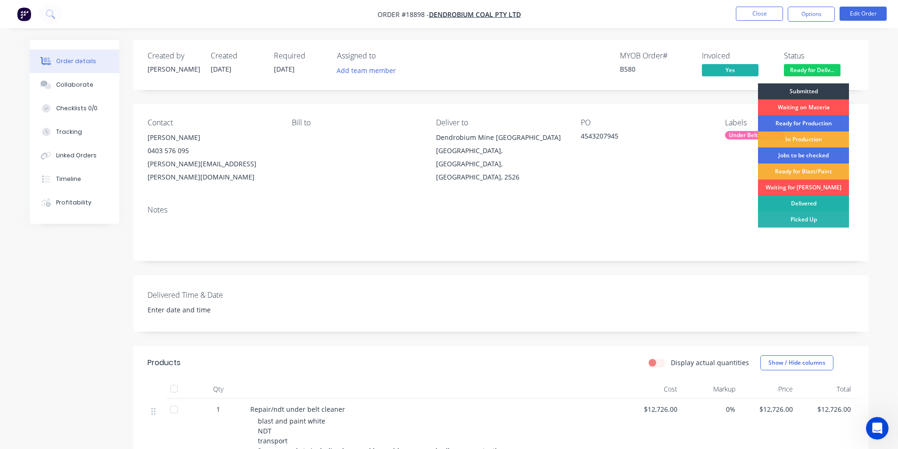
click at [806, 209] on div "Delivered" at bounding box center [803, 204] width 91 height 16
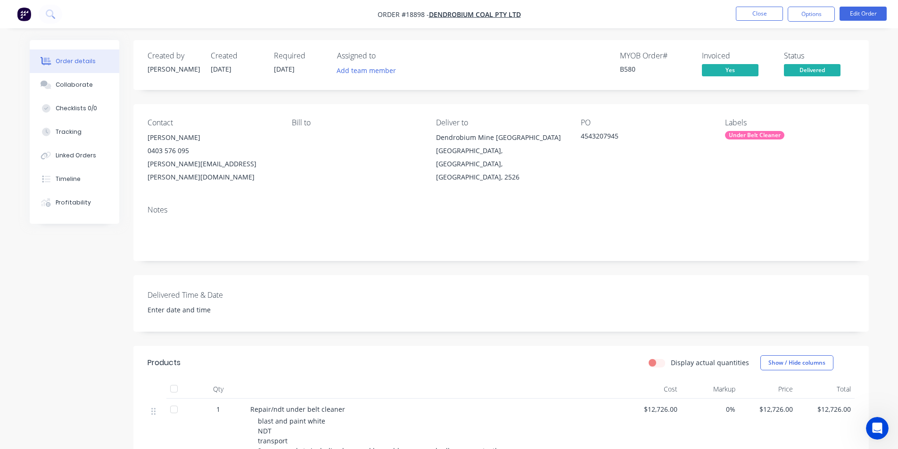
click at [24, 14] on img "button" at bounding box center [24, 14] width 14 height 14
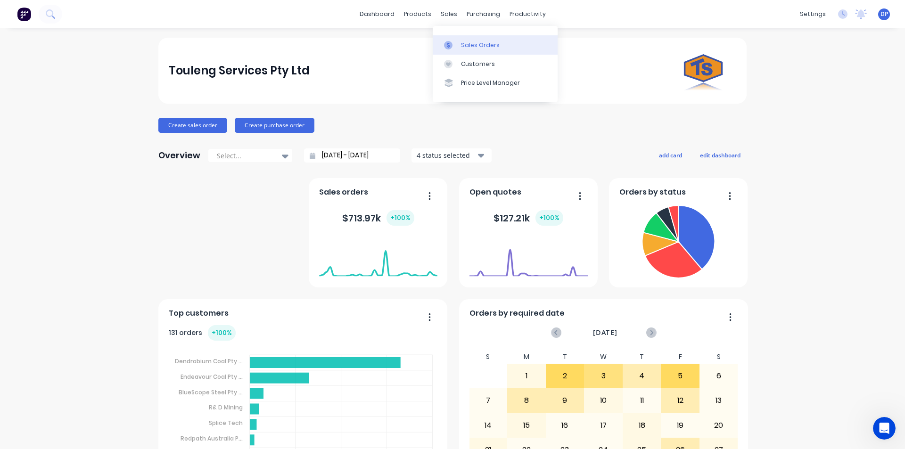
click at [483, 46] on div "Sales Orders" at bounding box center [480, 45] width 39 height 8
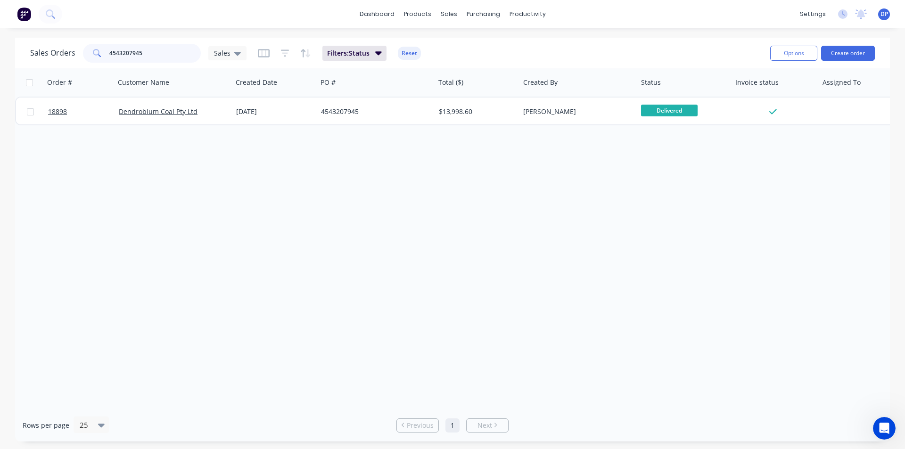
drag, startPoint x: 145, startPoint y: 55, endPoint x: 30, endPoint y: 63, distance: 115.2
click at [30, 63] on div "Sales Orders 4543207945 Sales Filters: Status Reset" at bounding box center [396, 52] width 732 height 23
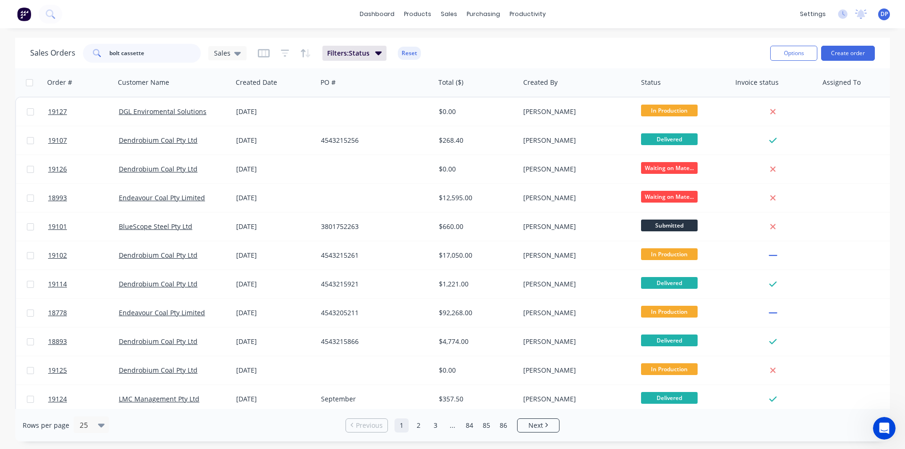
type input "bolt cassette"
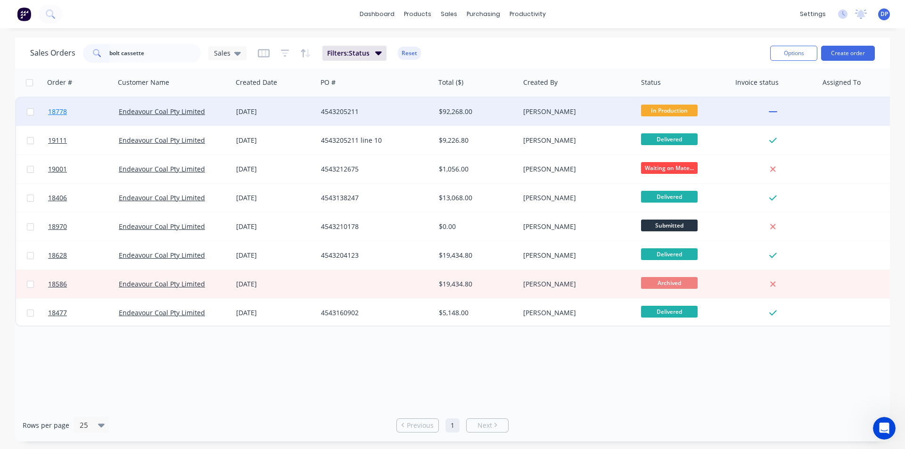
click at [53, 111] on span "18778" at bounding box center [57, 111] width 19 height 9
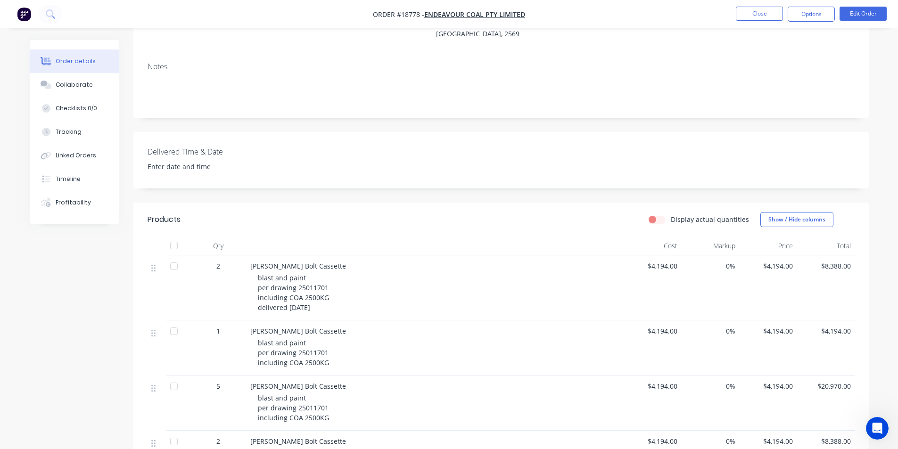
scroll to position [283, 0]
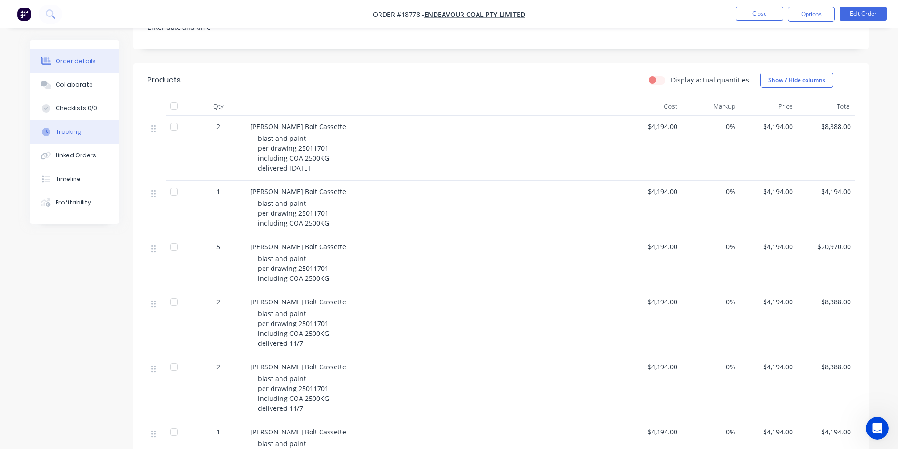
click at [71, 128] on div "Tracking" at bounding box center [69, 132] width 26 height 8
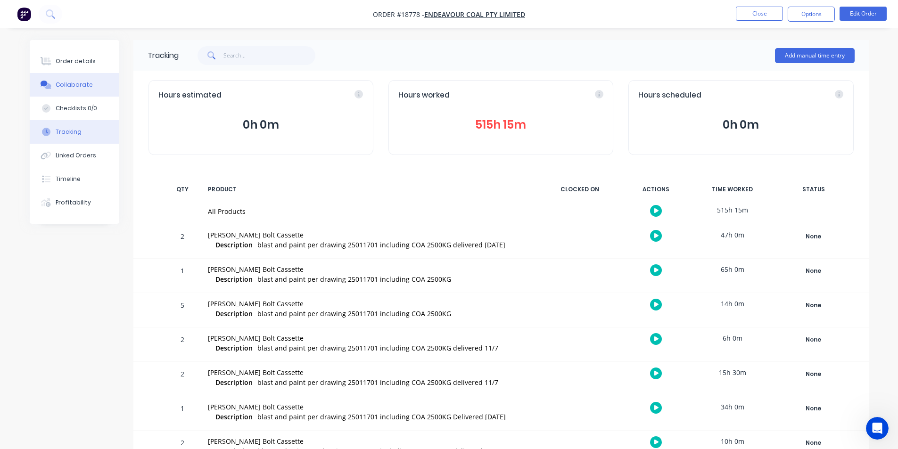
click at [73, 90] on button "Collaborate" at bounding box center [75, 85] width 90 height 24
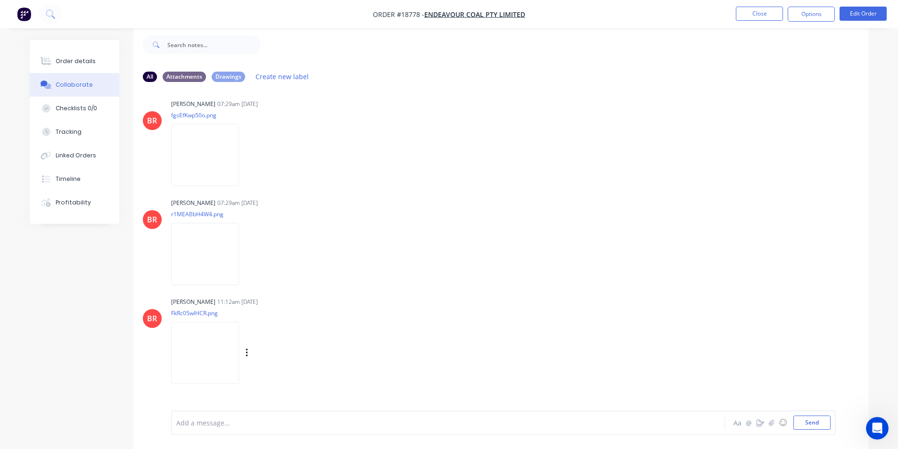
scroll to position [9408, 0]
click at [195, 152] on img at bounding box center [205, 153] width 68 height 62
click at [73, 59] on div "Order details" at bounding box center [76, 61] width 40 height 8
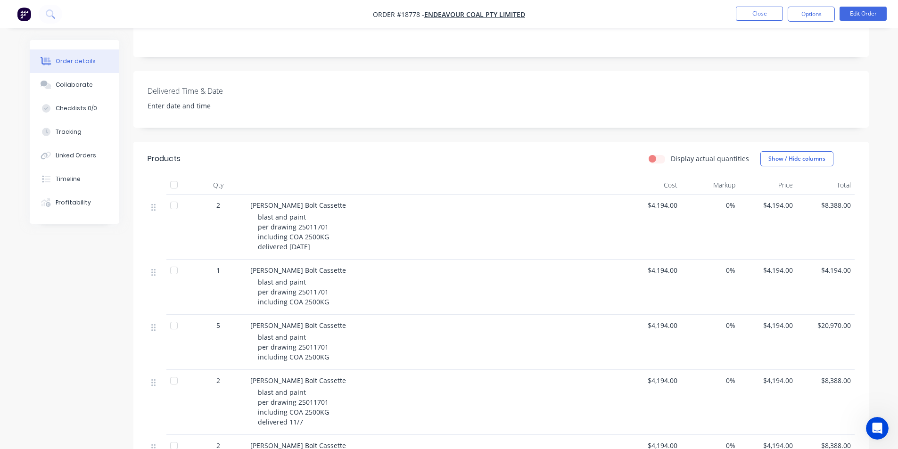
scroll to position [203, 0]
click at [89, 84] on div "Collaborate" at bounding box center [74, 85] width 37 height 8
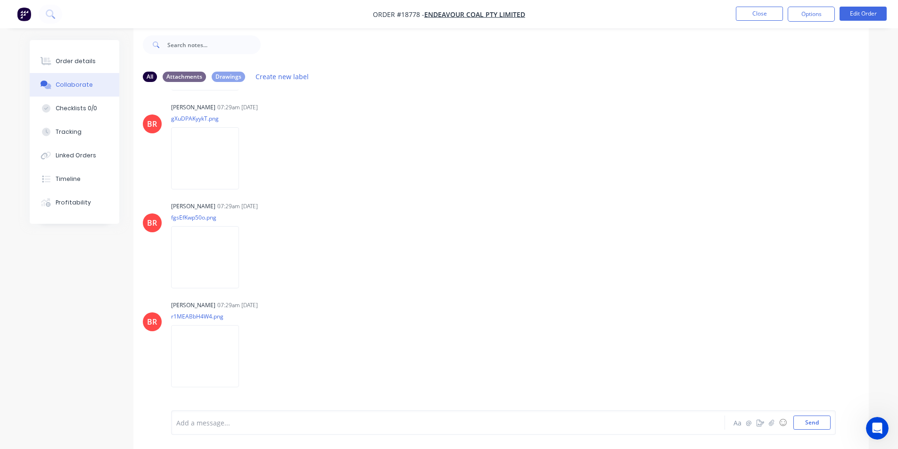
scroll to position [9360, 0]
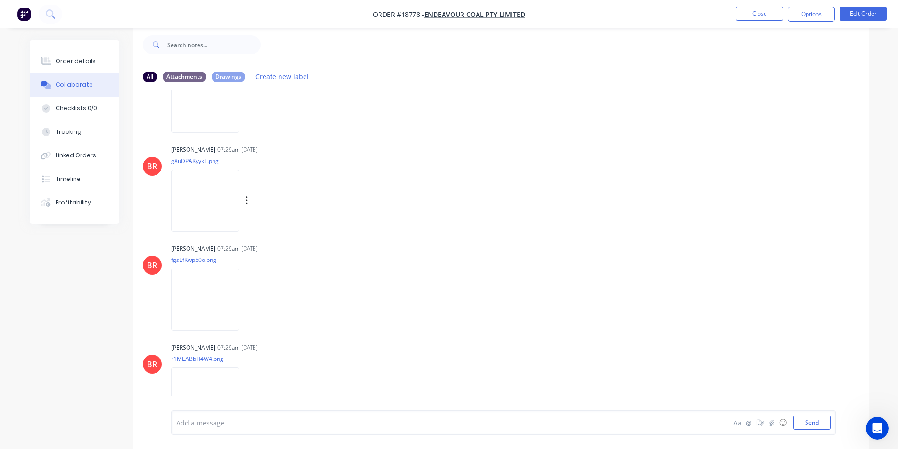
click at [208, 193] on img at bounding box center [205, 201] width 68 height 62
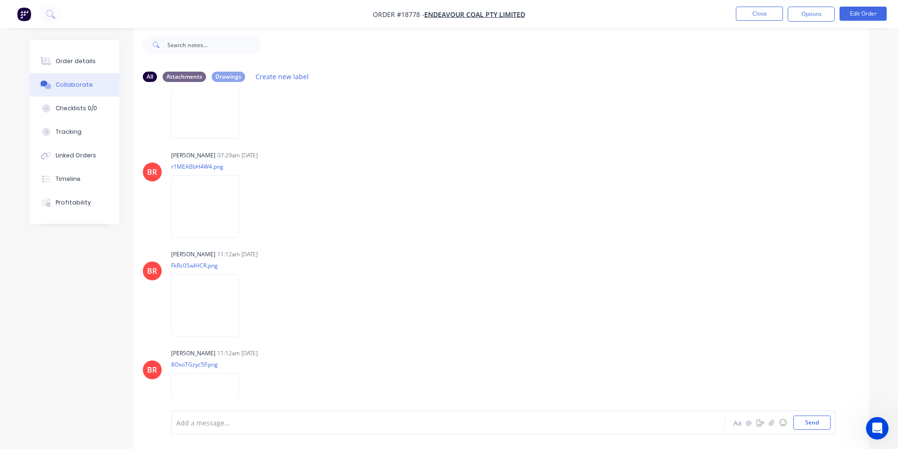
scroll to position [9596, 0]
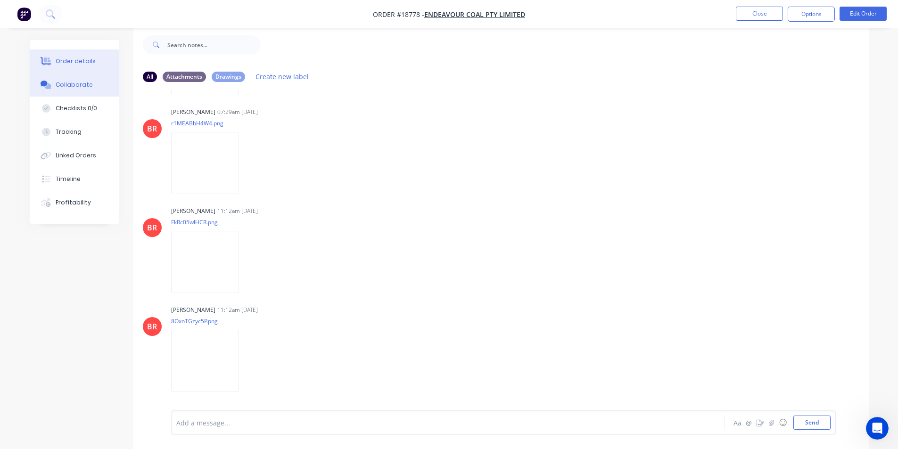
click at [68, 56] on button "Order details" at bounding box center [75, 61] width 90 height 24
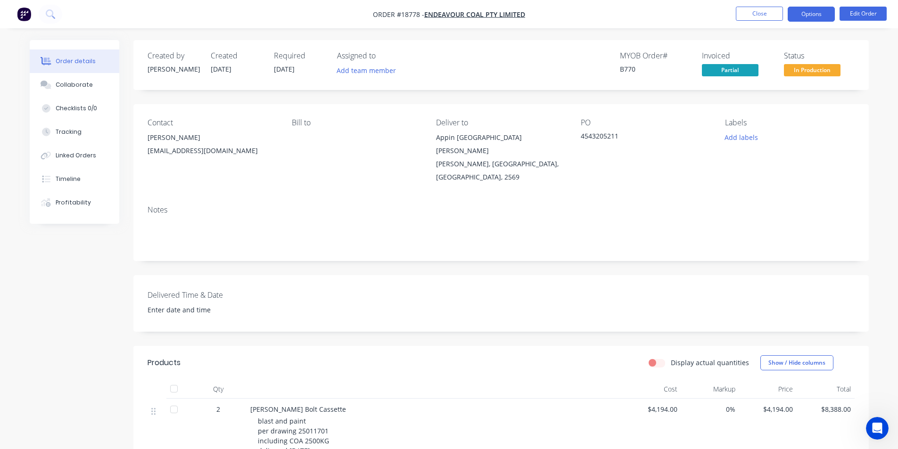
click at [809, 13] on button "Options" at bounding box center [810, 14] width 47 height 15
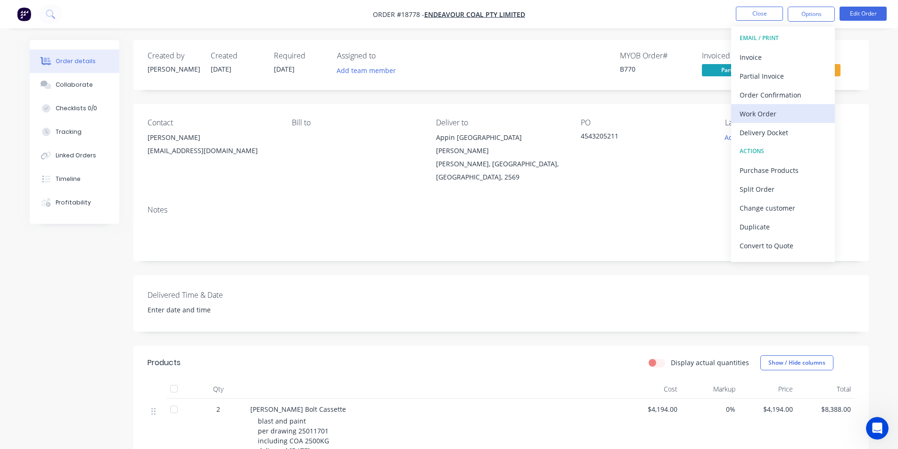
click at [767, 122] on button "Work Order" at bounding box center [783, 113] width 104 height 19
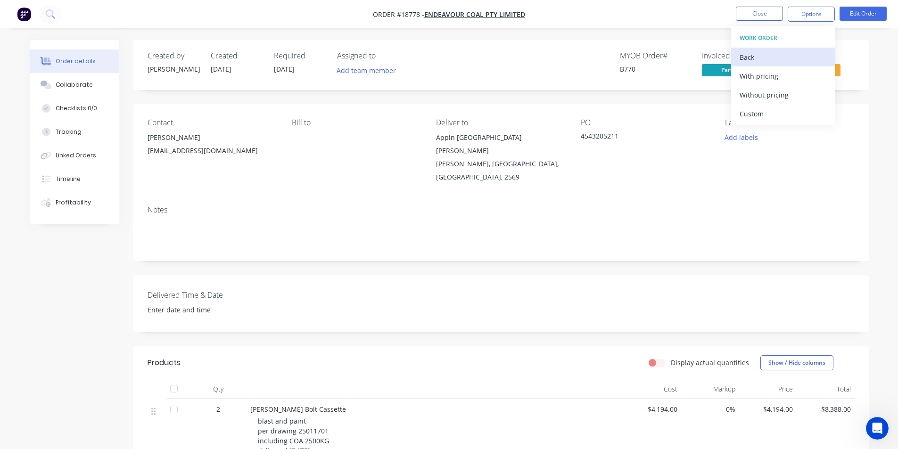
click at [747, 53] on div "Back" at bounding box center [782, 57] width 87 height 14
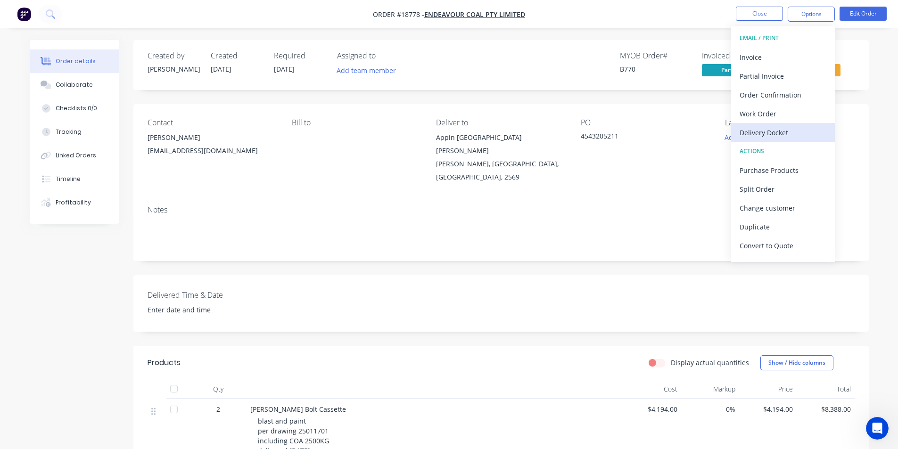
click at [775, 133] on div "Delivery Docket" at bounding box center [782, 133] width 87 height 14
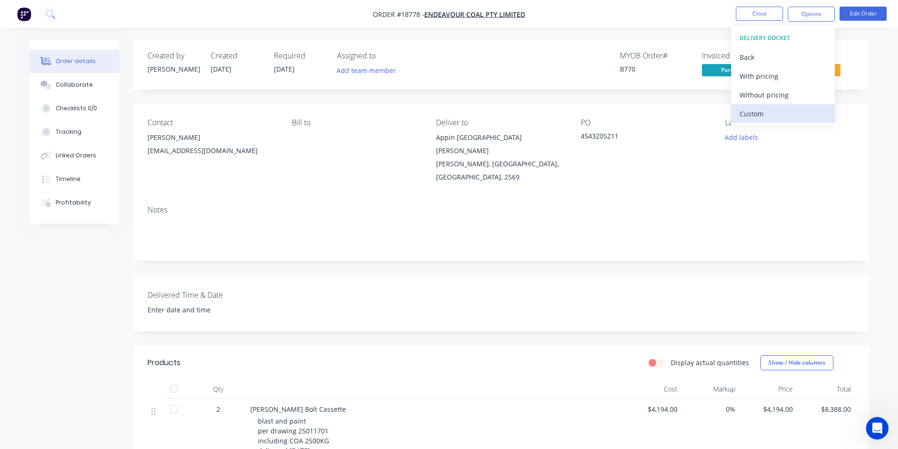
click at [765, 119] on div "Custom" at bounding box center [782, 114] width 87 height 14
click at [764, 95] on div "Without pricing" at bounding box center [782, 95] width 87 height 14
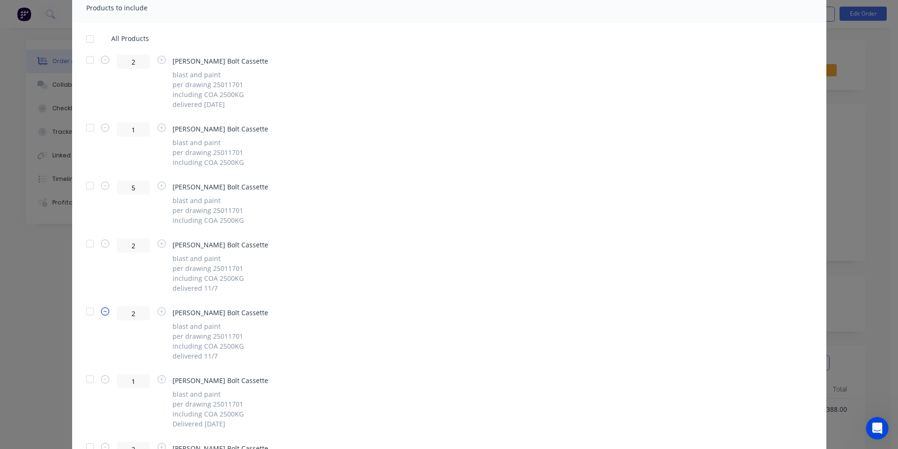
scroll to position [2262, 0]
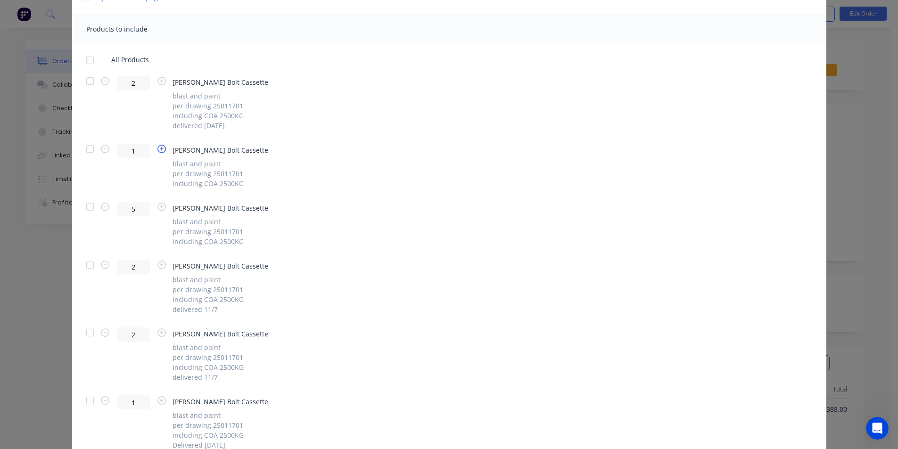
click at [157, 150] on icon "button" at bounding box center [161, 149] width 8 height 8
click at [157, 148] on icon "button" at bounding box center [161, 149] width 8 height 8
click at [84, 146] on div at bounding box center [90, 148] width 19 height 19
click at [157, 150] on icon "button" at bounding box center [161, 149] width 8 height 8
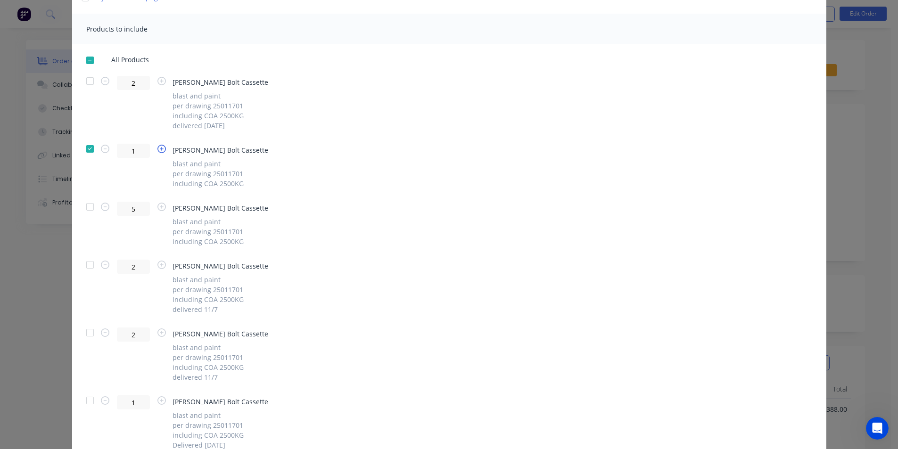
click at [157, 150] on icon "button" at bounding box center [161, 149] width 8 height 8
click at [141, 150] on input "1" at bounding box center [133, 151] width 33 height 14
type input "1"
click at [90, 209] on div at bounding box center [90, 206] width 19 height 19
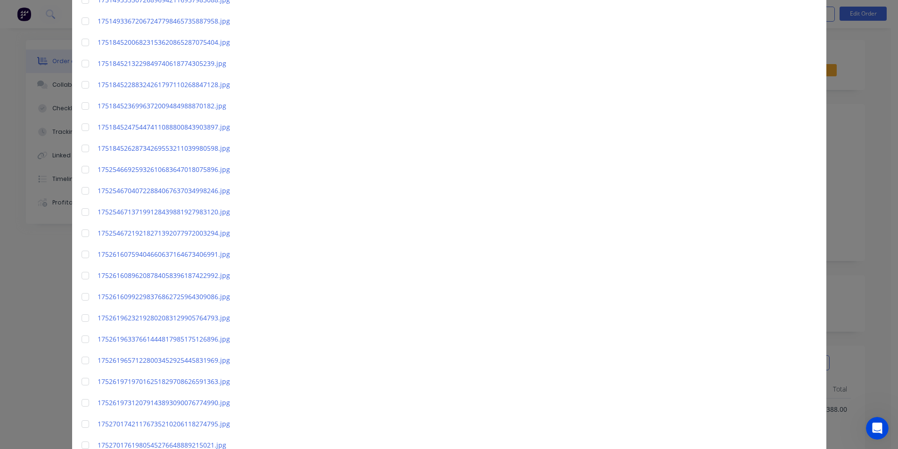
scroll to position [0, 0]
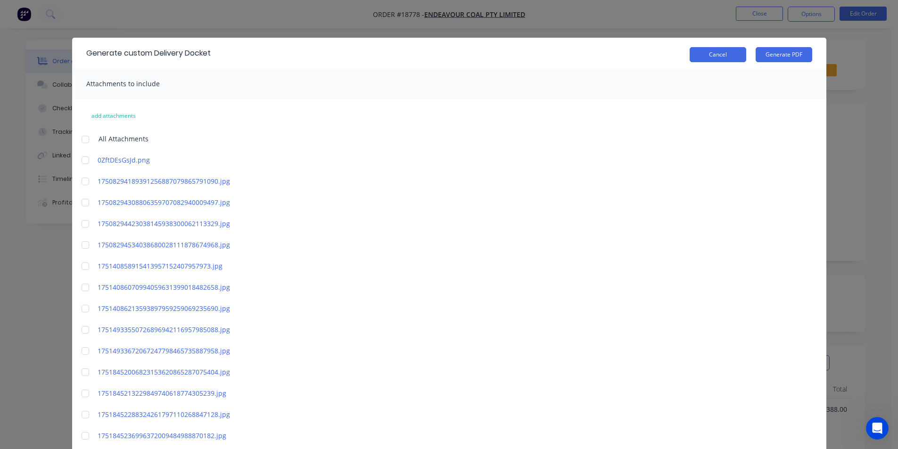
click at [712, 57] on button "Cancel" at bounding box center [717, 54] width 57 height 15
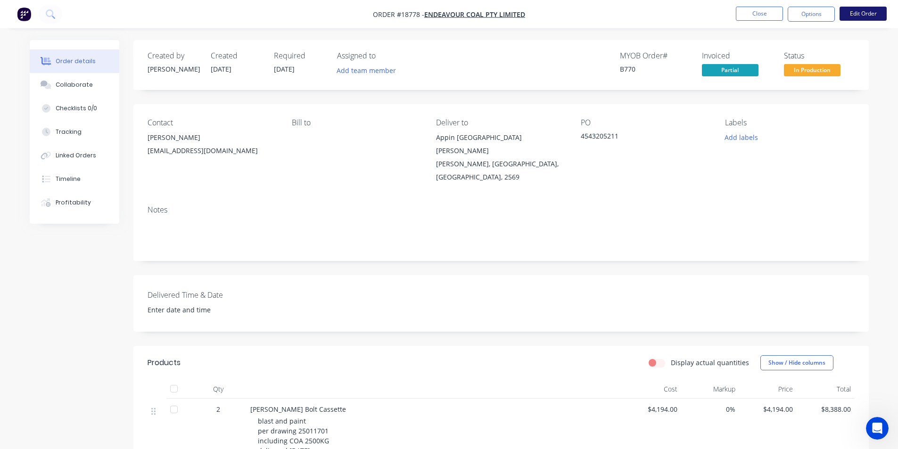
click at [861, 9] on button "Edit Order" at bounding box center [862, 14] width 47 height 14
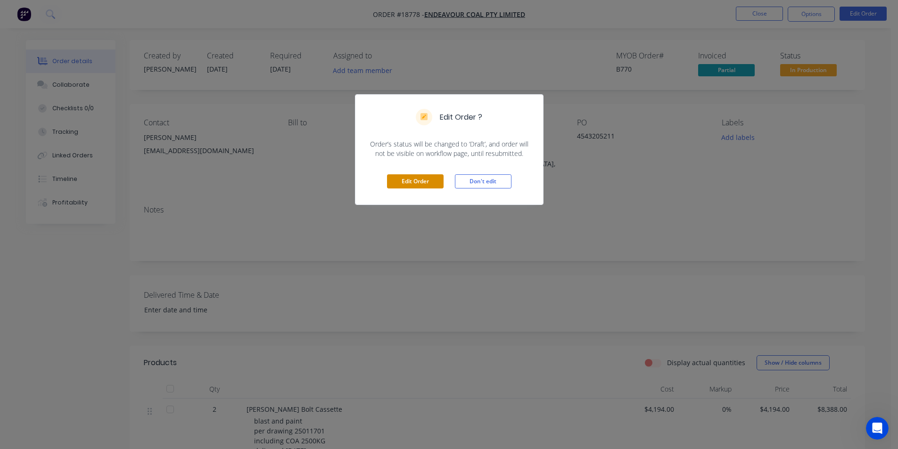
click at [412, 178] on button "Edit Order" at bounding box center [415, 181] width 57 height 14
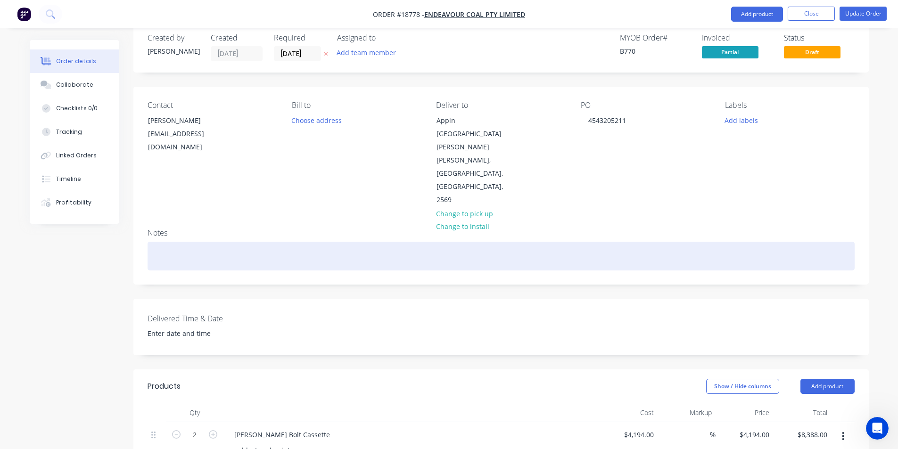
scroll to position [377, 0]
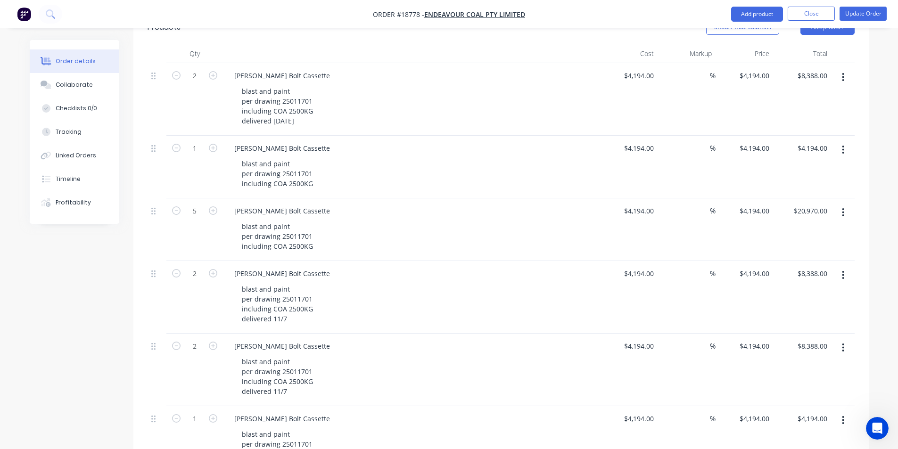
click at [212, 142] on button "button" at bounding box center [213, 147] width 12 height 10
type input "2"
type input "$8,388.00"
click at [176, 206] on icon "button" at bounding box center [176, 210] width 8 height 8
type input "4"
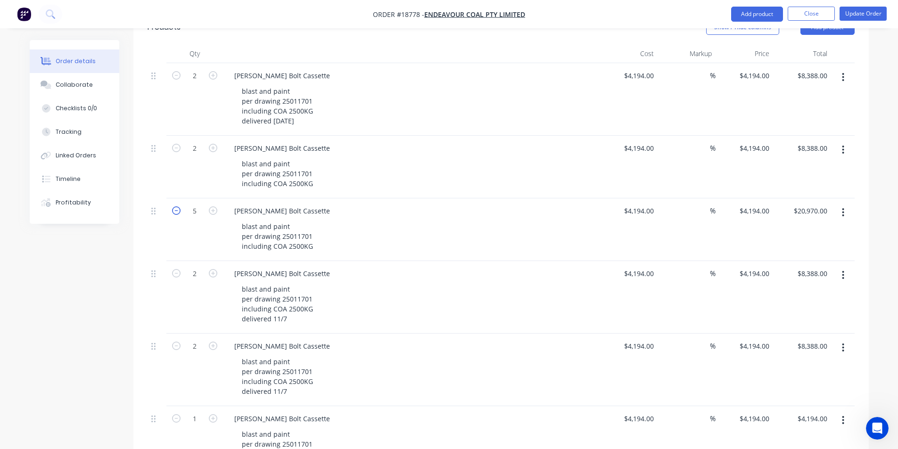
type input "$16,776.00"
click at [176, 206] on icon "button" at bounding box center [176, 210] width 8 height 8
type input "3"
type input "$12,582.00"
click at [176, 206] on icon "button" at bounding box center [176, 210] width 8 height 8
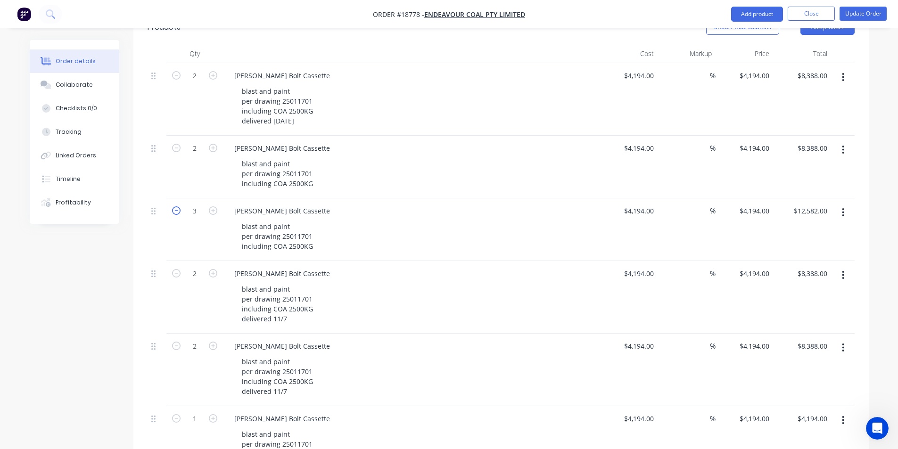
type input "2"
type input "$8,388.00"
click at [176, 206] on icon "button" at bounding box center [176, 210] width 8 height 8
type input "1"
type input "$4,194.00"
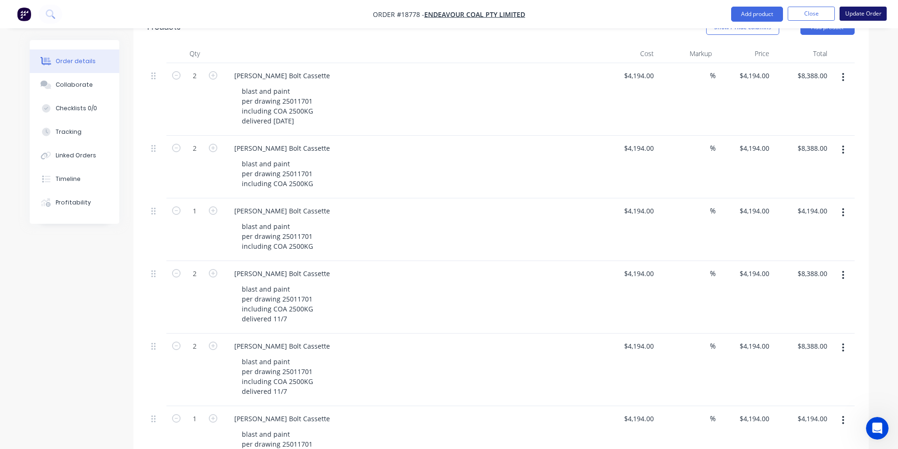
click at [862, 14] on button "Update Order" at bounding box center [862, 14] width 47 height 14
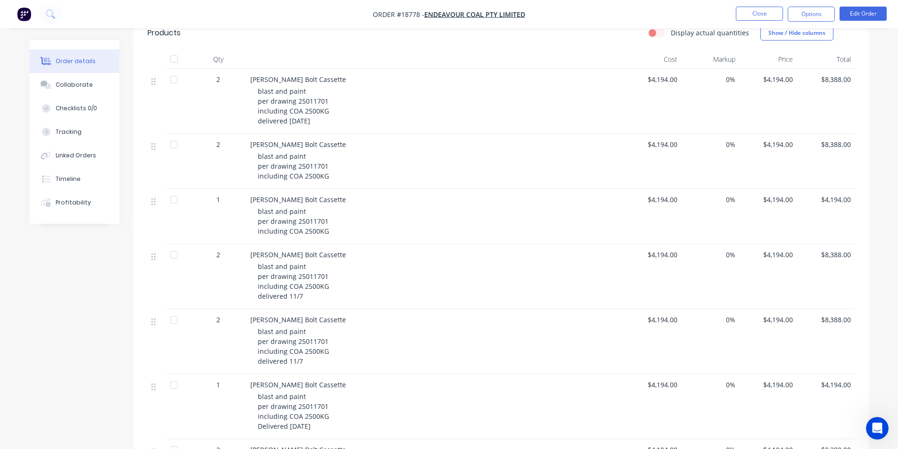
scroll to position [0, 0]
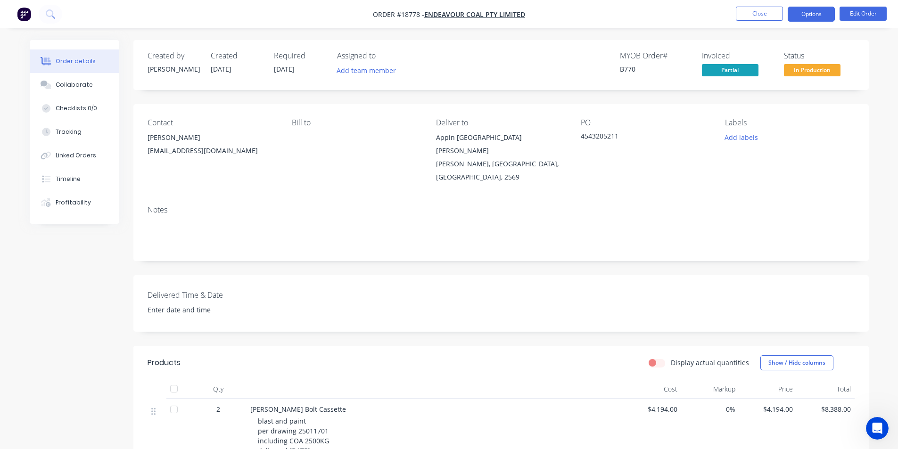
click at [817, 16] on button "Options" at bounding box center [810, 14] width 47 height 15
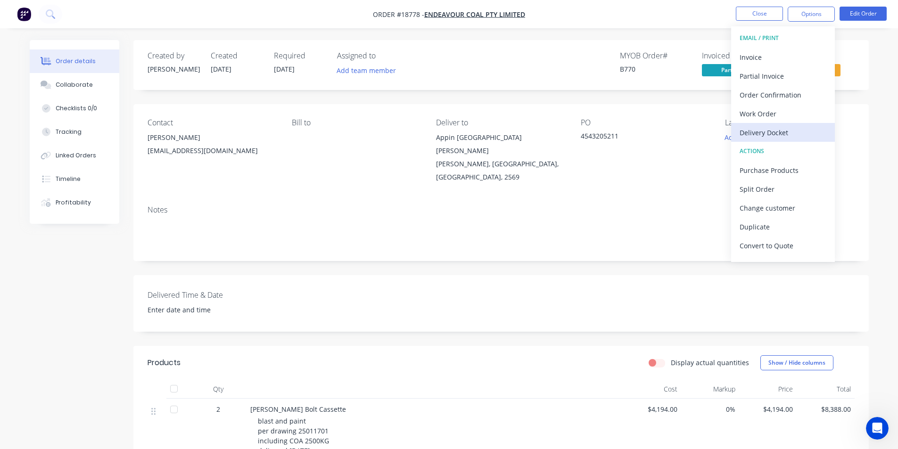
click at [791, 131] on div "Delivery Docket" at bounding box center [782, 133] width 87 height 14
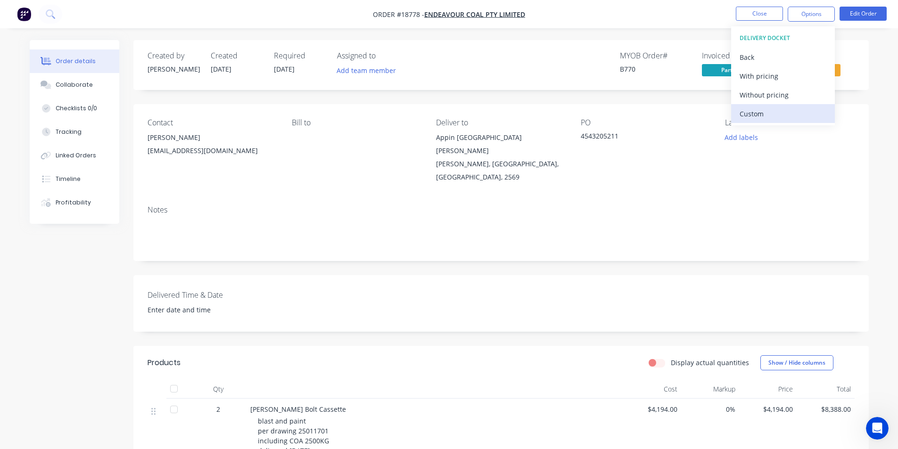
click at [758, 118] on div "Custom" at bounding box center [782, 114] width 87 height 14
click at [761, 97] on div "Without pricing" at bounding box center [782, 95] width 87 height 14
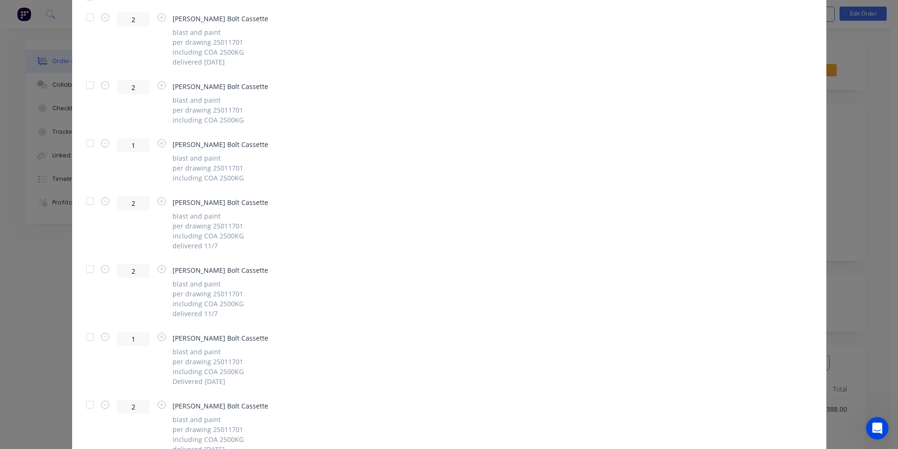
scroll to position [2309, 0]
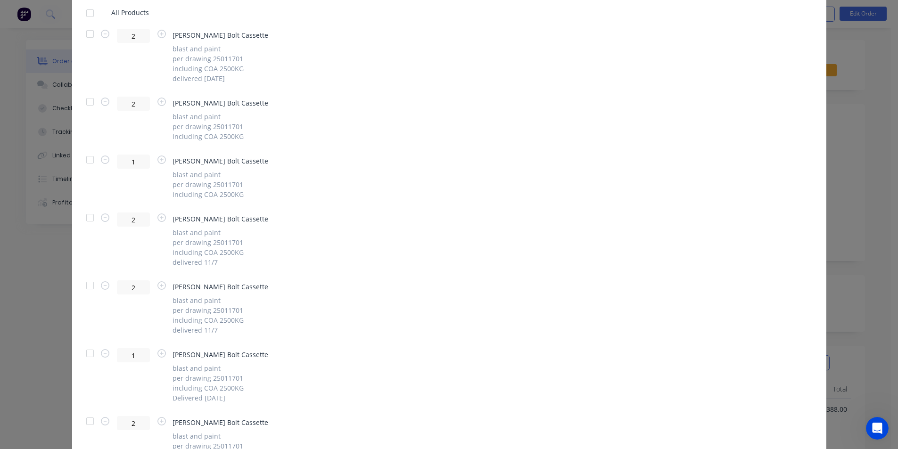
click at [85, 100] on div at bounding box center [90, 101] width 19 height 19
click at [91, 160] on div at bounding box center [90, 159] width 19 height 19
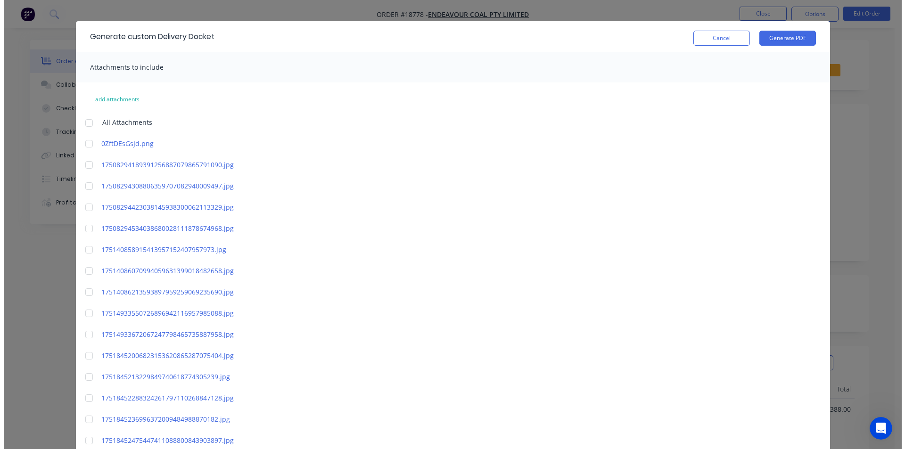
scroll to position [0, 0]
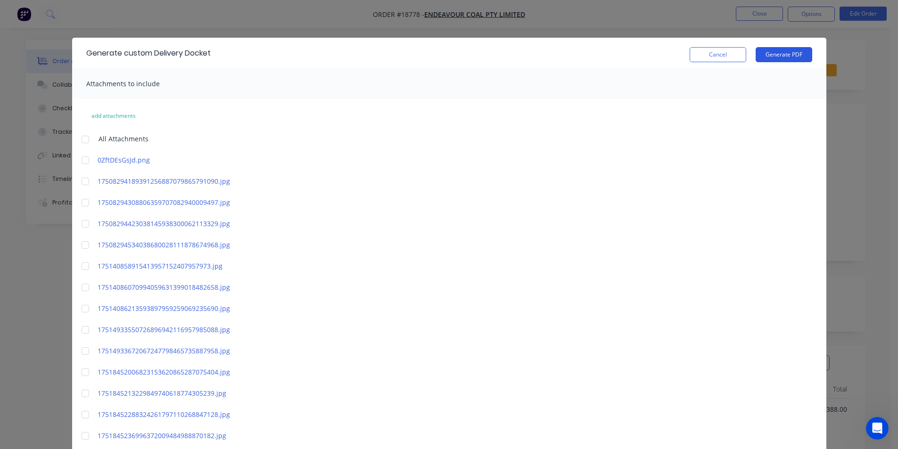
click at [785, 55] on button "Generate PDF" at bounding box center [783, 54] width 57 height 15
click at [700, 60] on button "Cancel" at bounding box center [717, 54] width 57 height 15
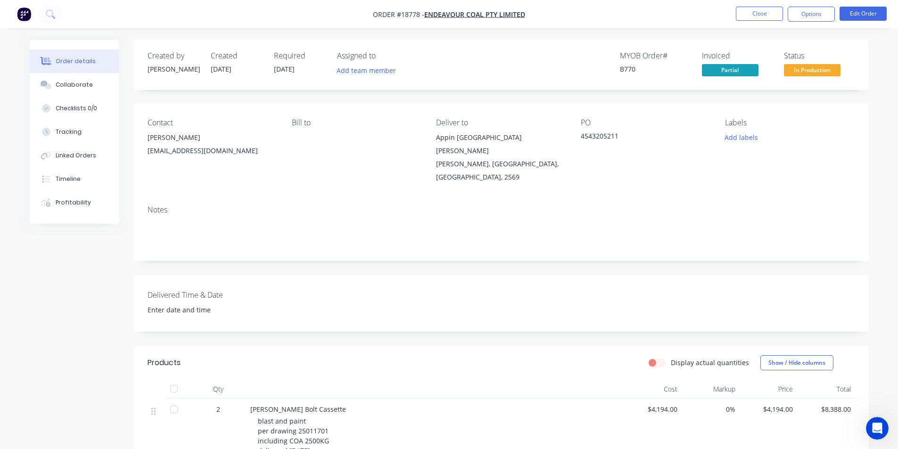
click at [28, 14] on img "button" at bounding box center [24, 14] width 14 height 14
